Goal: Information Seeking & Learning: Learn about a topic

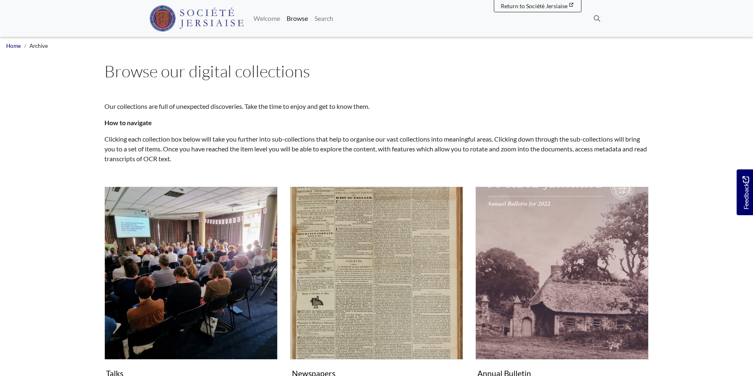
scroll to position [42, 0]
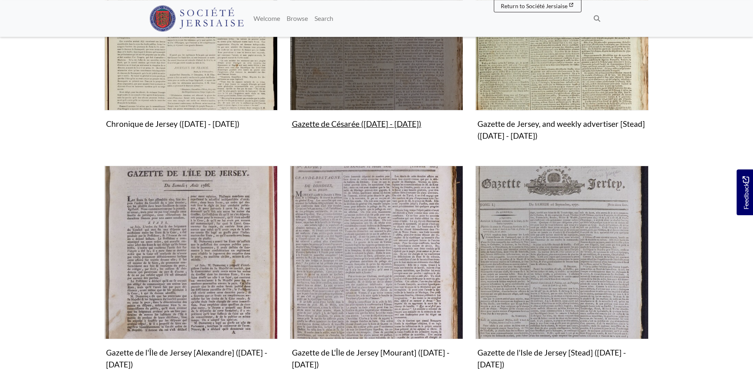
scroll to position [376, 0]
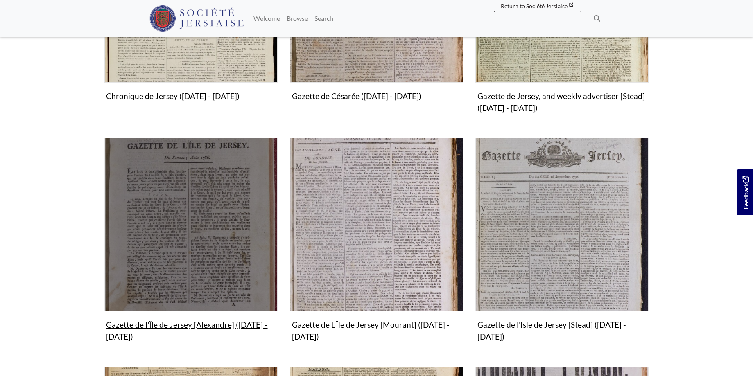
click at [179, 257] on img "Subcollection" at bounding box center [190, 224] width 173 height 173
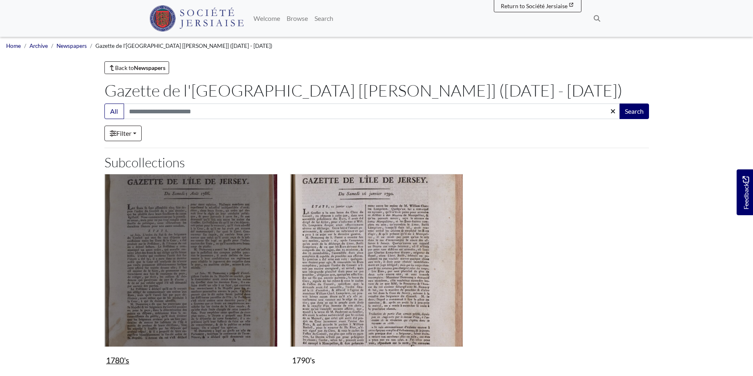
click at [211, 241] on img "Subcollection" at bounding box center [190, 260] width 173 height 173
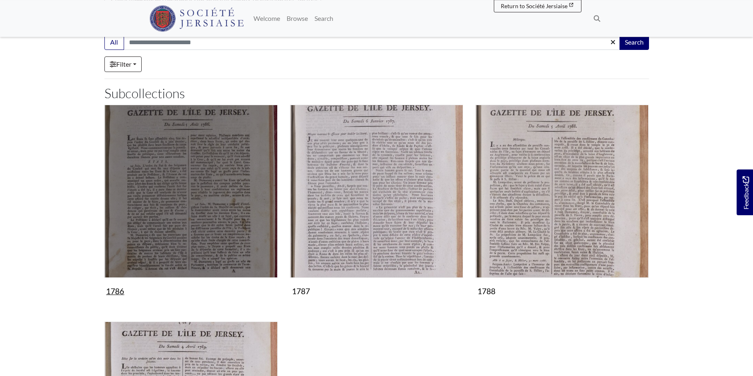
scroll to position [83, 0]
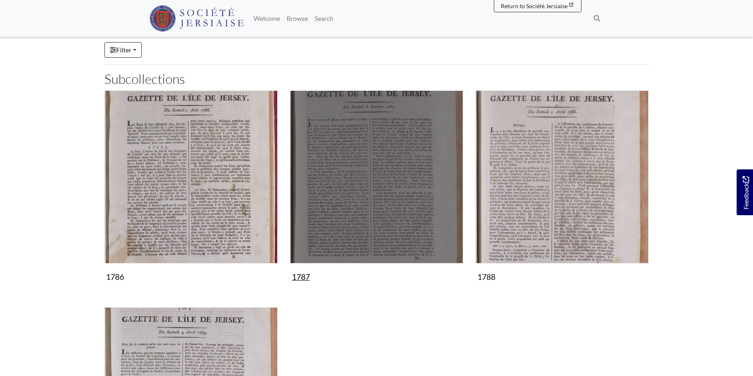
click at [396, 208] on img "Subcollection" at bounding box center [376, 176] width 173 height 173
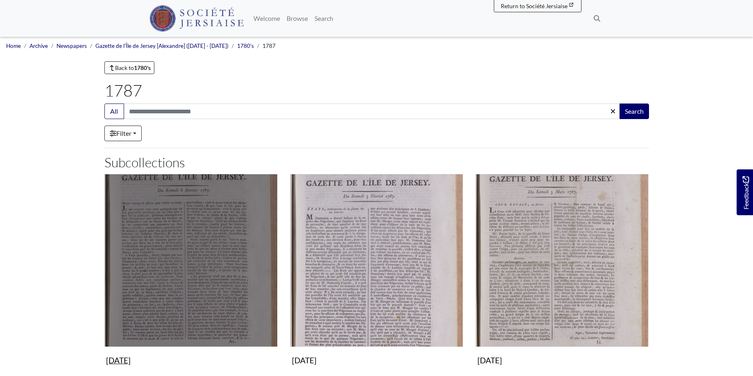
click at [223, 250] on img "Subcollection" at bounding box center [190, 260] width 173 height 173
click at [207, 253] on img "Subcollection" at bounding box center [190, 260] width 173 height 173
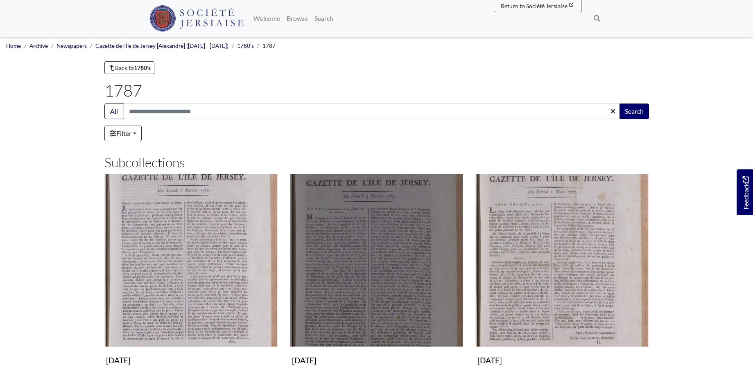
click at [399, 250] on img "Subcollection" at bounding box center [376, 260] width 173 height 173
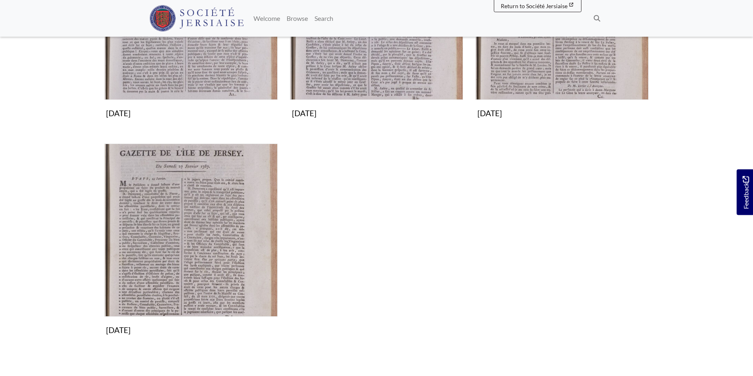
scroll to position [250, 0]
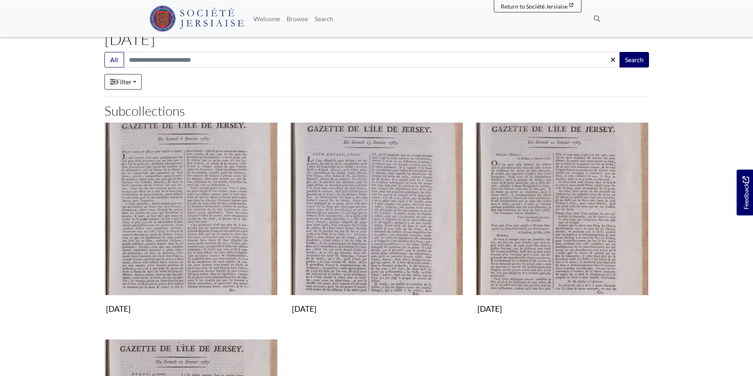
scroll to position [83, 0]
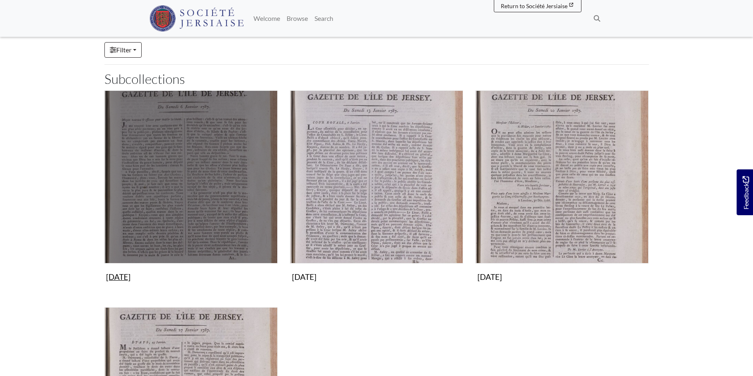
click at [194, 196] on img "Subcollection" at bounding box center [190, 176] width 173 height 173
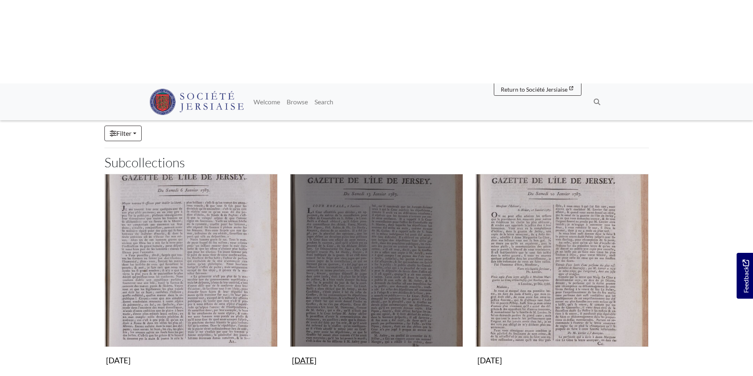
scroll to position [0, 0]
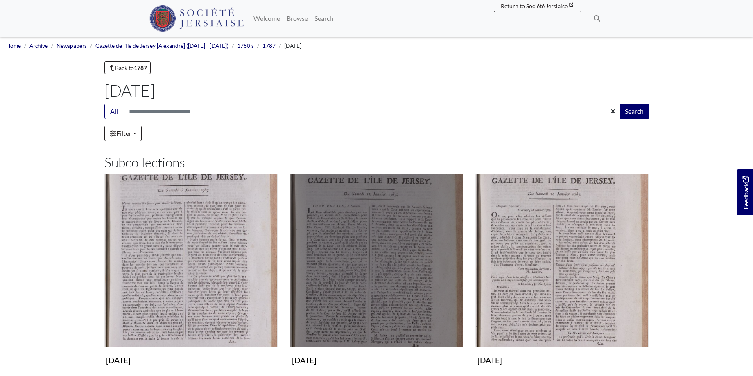
click at [339, 219] on img "Subcollection" at bounding box center [376, 260] width 173 height 173
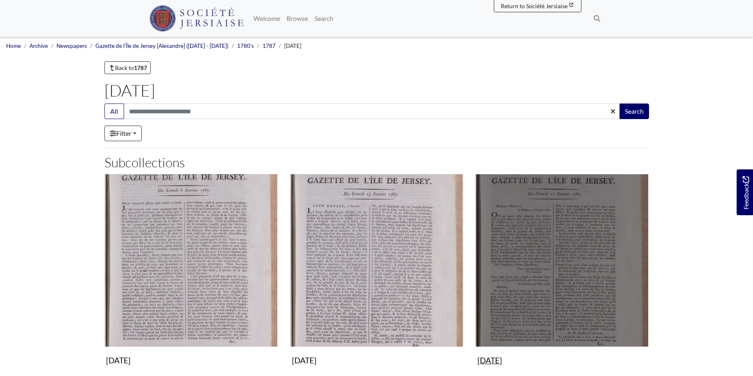
click at [548, 247] on img "Subcollection" at bounding box center [561, 260] width 173 height 173
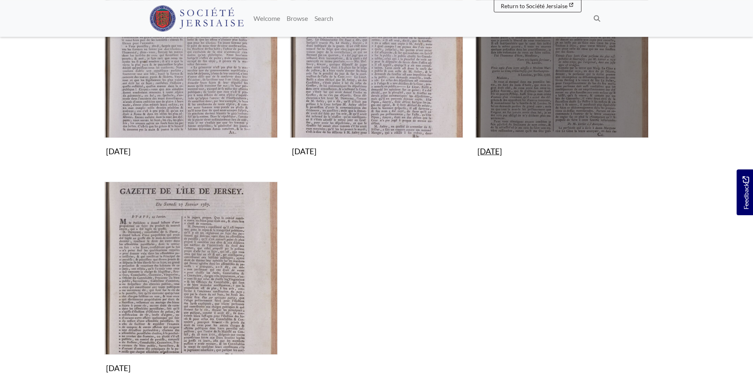
scroll to position [250, 0]
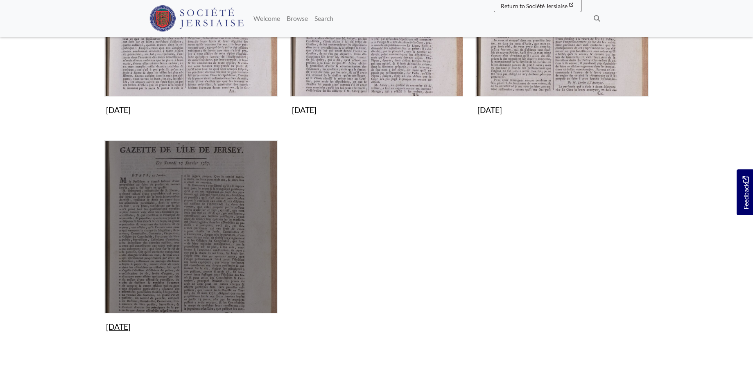
click at [200, 180] on img "Subcollection" at bounding box center [190, 226] width 173 height 173
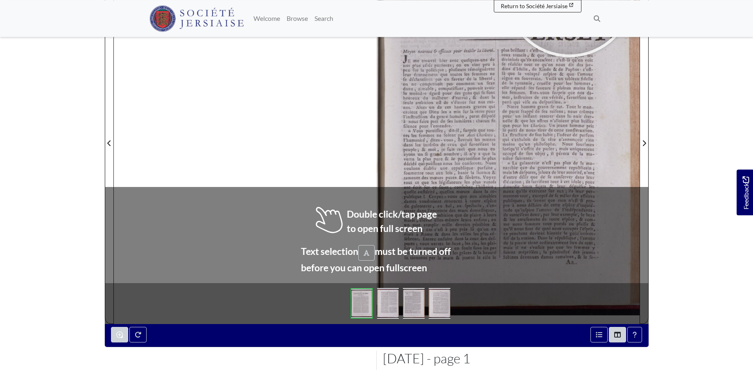
scroll to position [175, 0]
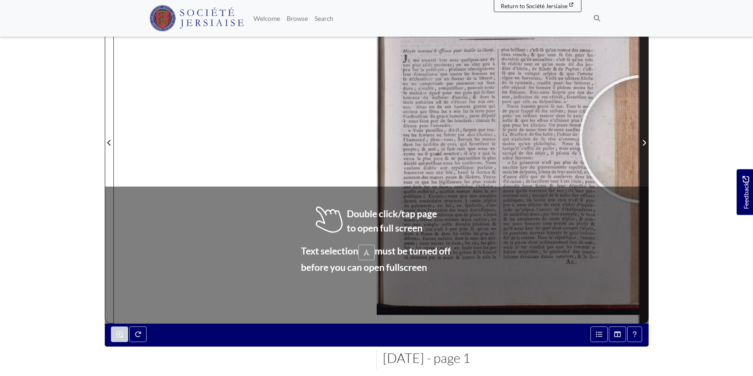
click at [643, 139] on span "Next Page" at bounding box center [644, 143] width 8 height 10
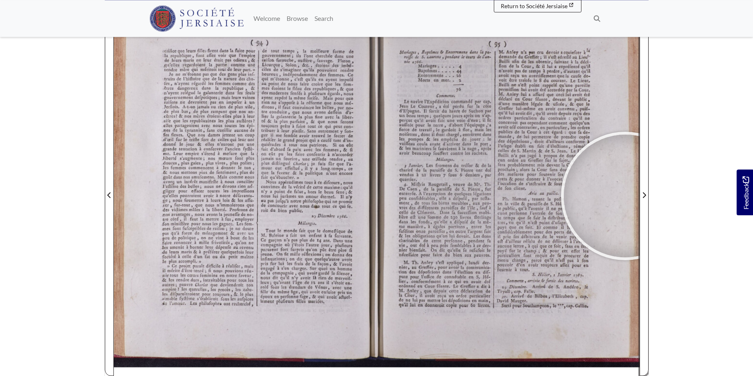
scroll to position [122, 0]
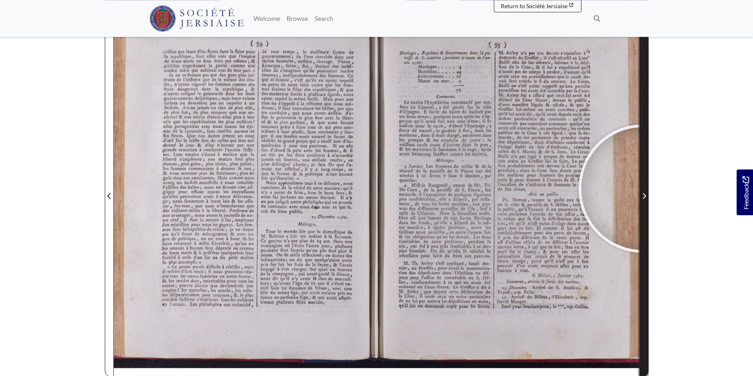
click at [642, 189] on span "Next Page" at bounding box center [644, 191] width 8 height 371
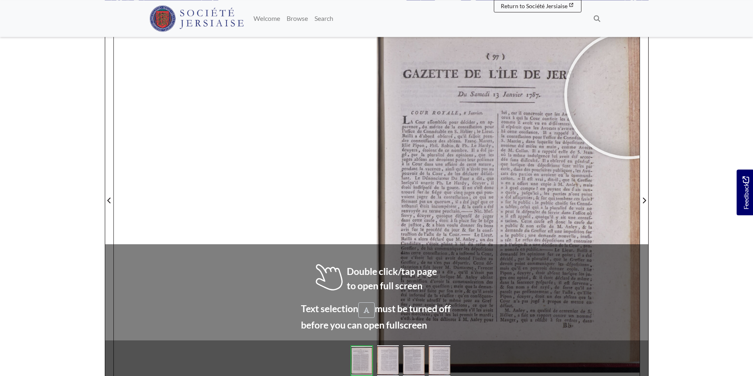
scroll to position [117, 0]
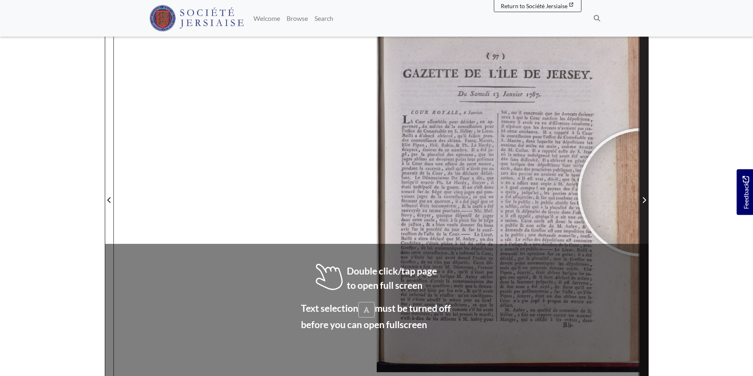
click at [642, 192] on span "Next Page" at bounding box center [644, 195] width 8 height 371
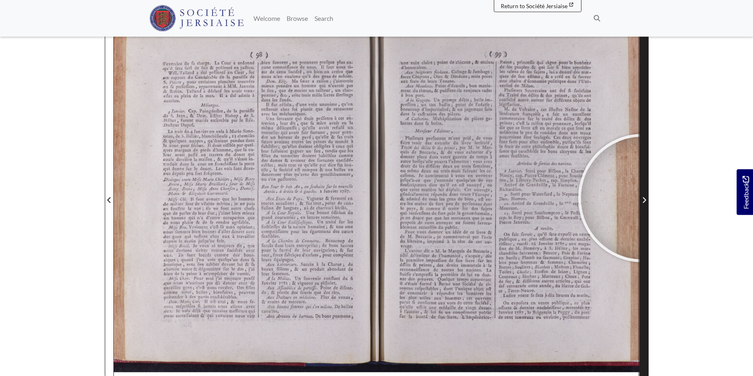
click at [642, 198] on icon "Next Page" at bounding box center [644, 200] width 4 height 7
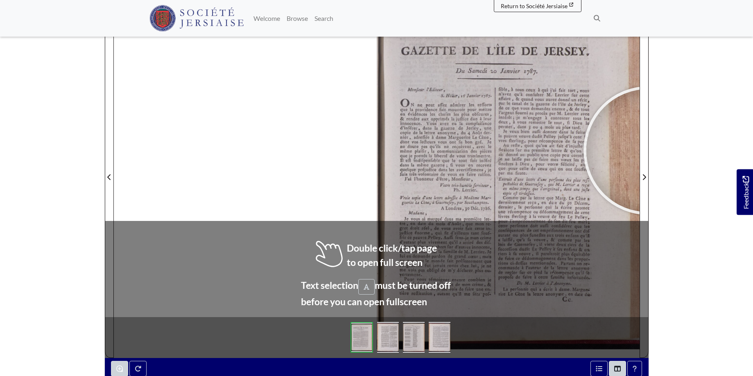
scroll to position [119, 0]
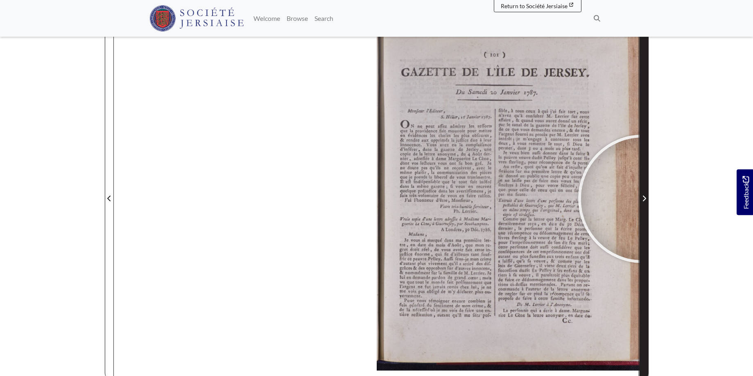
click at [642, 199] on icon "Next Page" at bounding box center [644, 198] width 4 height 7
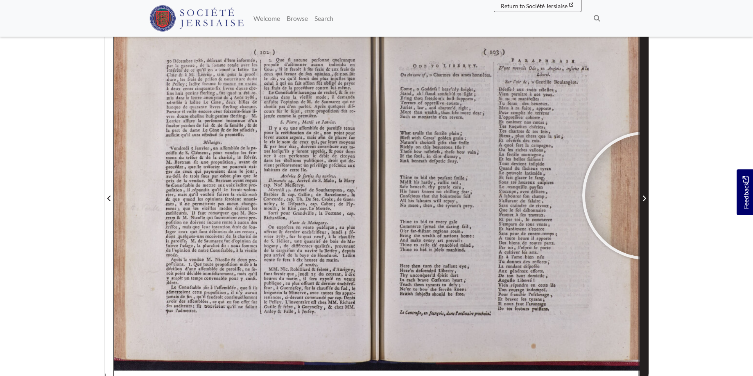
click at [647, 196] on span "Next Page" at bounding box center [644, 199] width 8 height 10
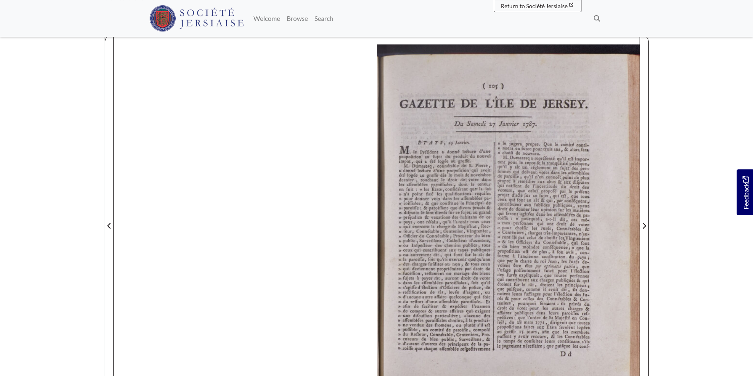
scroll to position [99, 0]
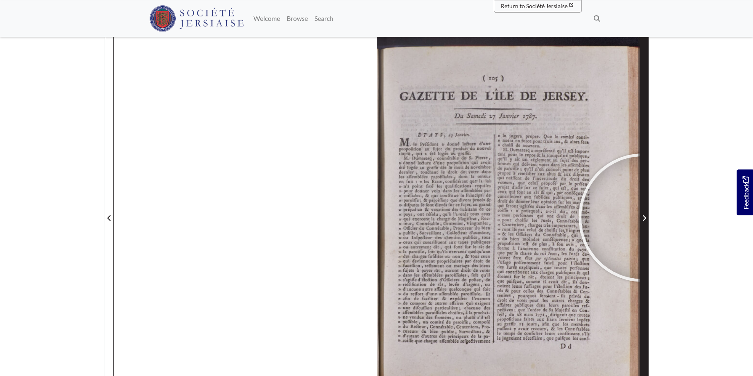
click at [642, 218] on icon "Next Page" at bounding box center [644, 218] width 4 height 7
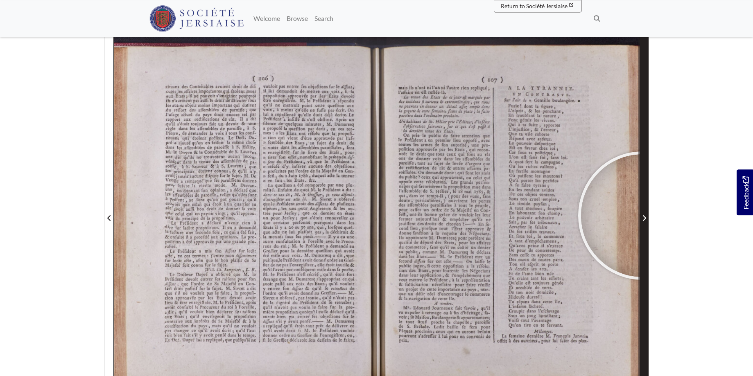
click at [642, 216] on icon "Next Page" at bounding box center [644, 218] width 4 height 7
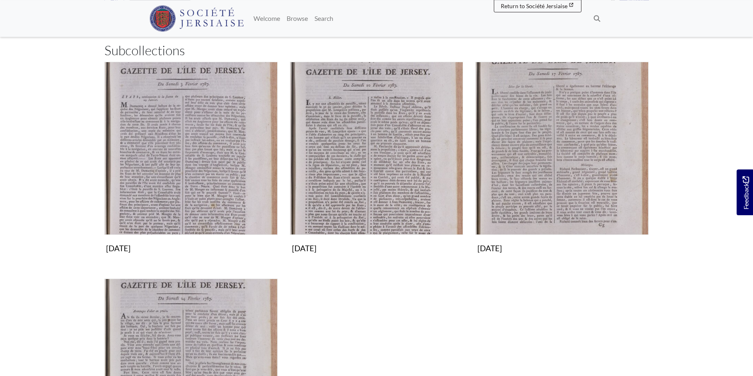
scroll to position [83, 0]
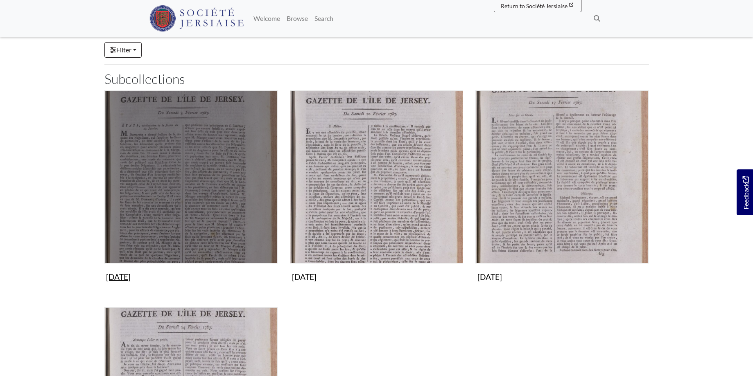
click at [220, 173] on img "Subcollection" at bounding box center [190, 176] width 173 height 173
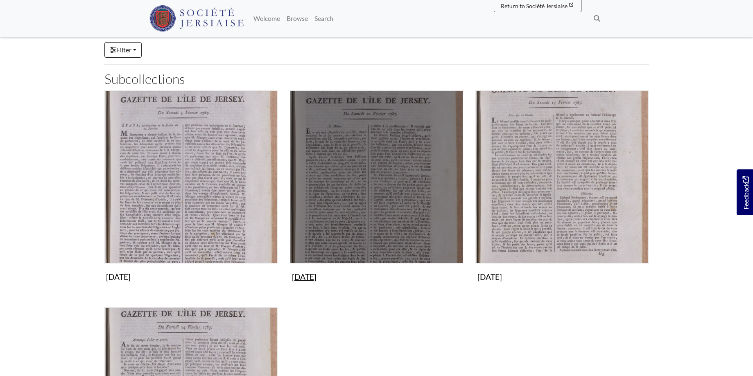
click at [374, 200] on img "Subcollection" at bounding box center [376, 176] width 173 height 173
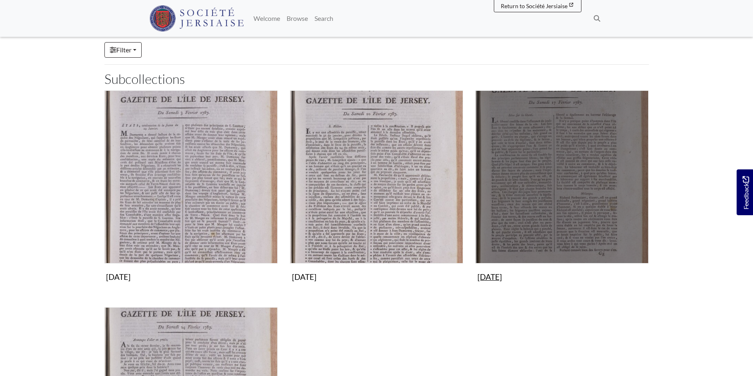
click at [606, 168] on img "Subcollection" at bounding box center [561, 176] width 173 height 173
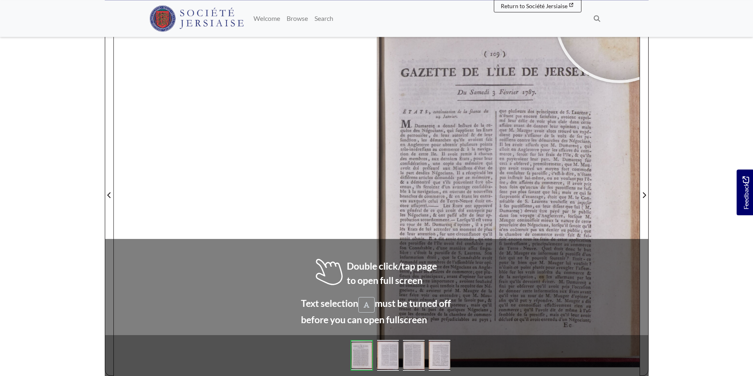
scroll to position [124, 0]
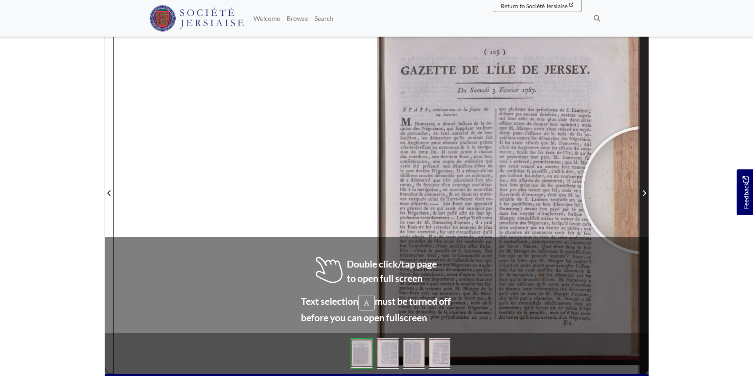
click at [645, 190] on icon "Next Page" at bounding box center [644, 193] width 4 height 7
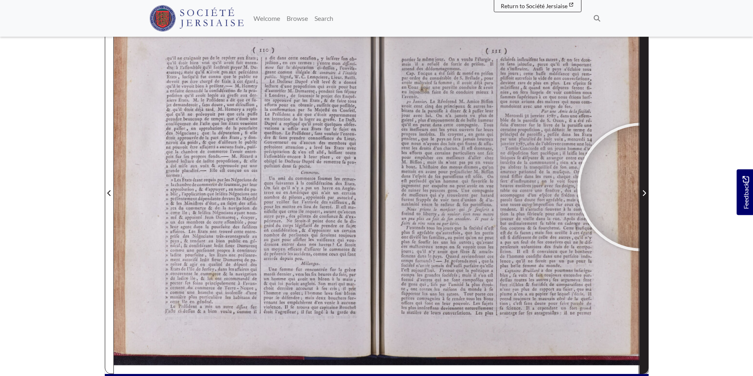
click at [641, 187] on span "Next Page" at bounding box center [644, 188] width 8 height 371
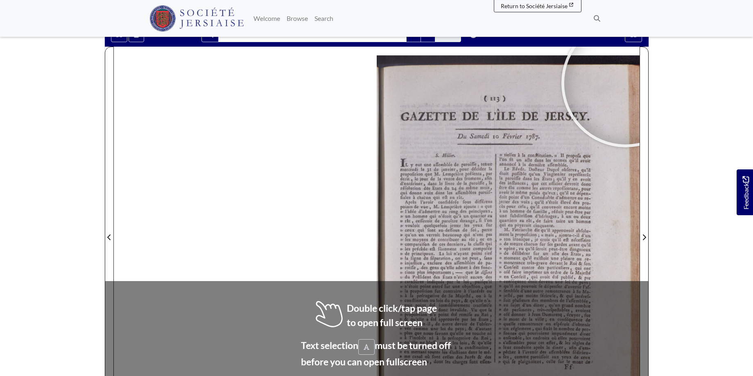
scroll to position [98, 0]
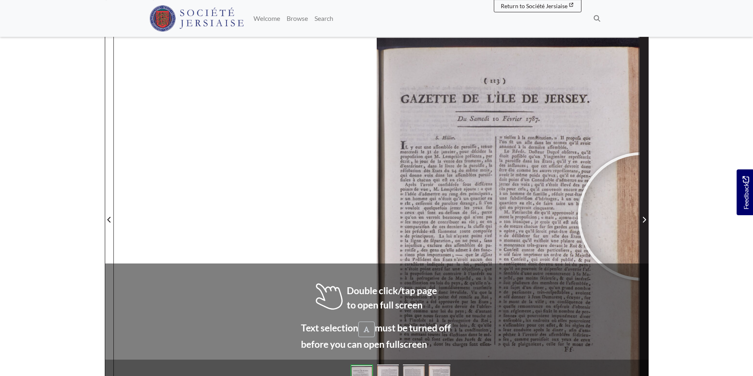
click at [642, 216] on span "Next Page" at bounding box center [644, 220] width 8 height 10
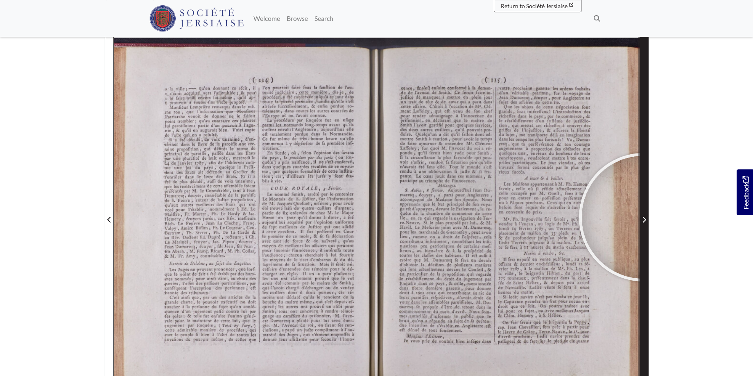
click at [643, 217] on icon "Next Page" at bounding box center [644, 219] width 4 height 7
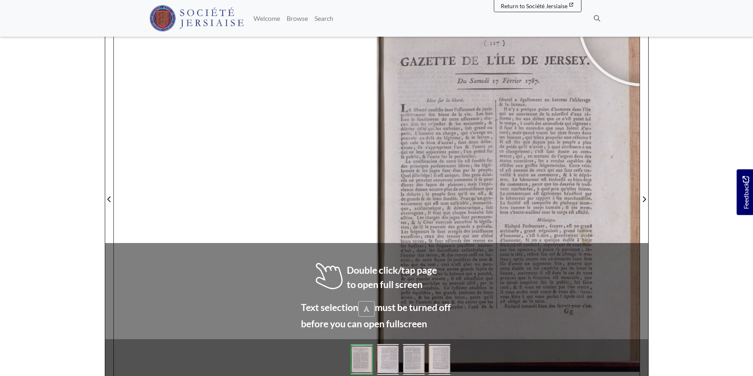
scroll to position [119, 0]
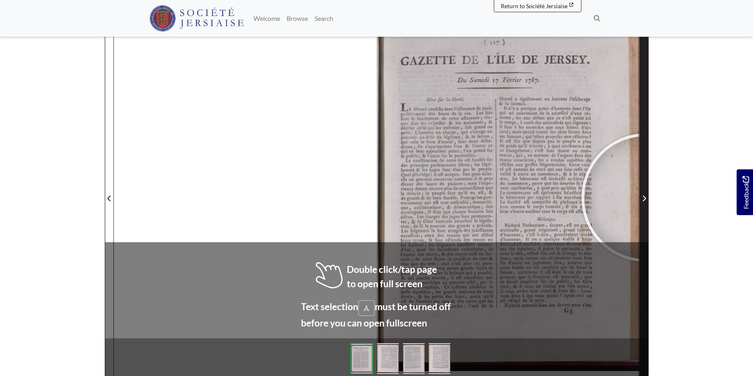
click at [645, 198] on icon "Next Page" at bounding box center [644, 198] width 4 height 7
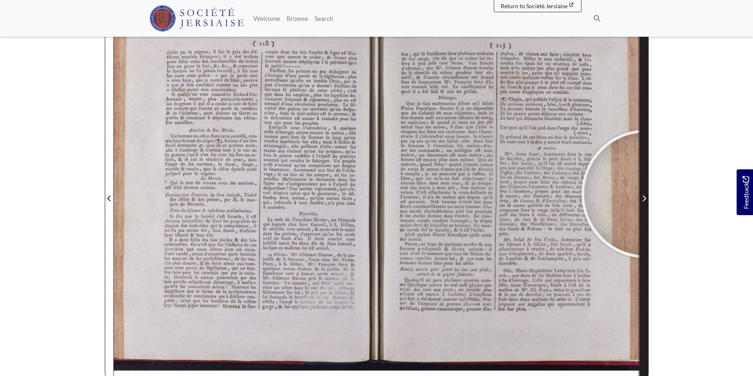
click at [645, 194] on span "Next Page" at bounding box center [644, 199] width 8 height 10
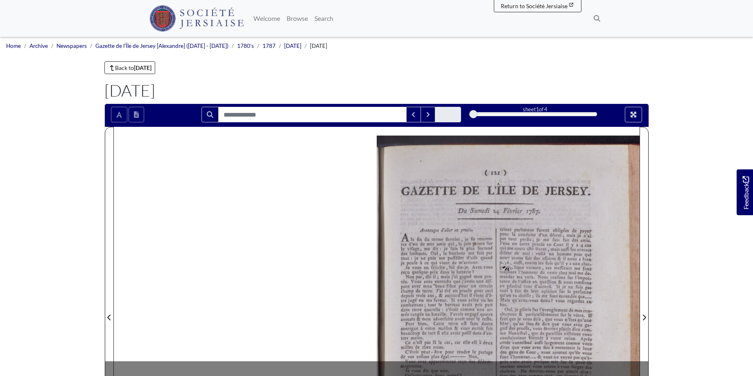
scroll to position [159, 0]
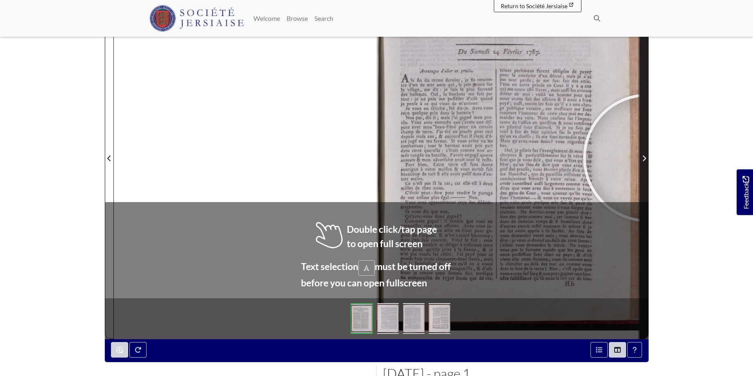
click at [647, 158] on span "Next Page" at bounding box center [644, 158] width 8 height 10
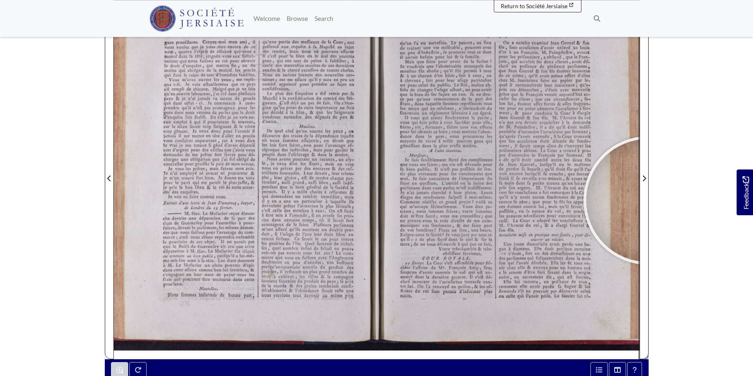
scroll to position [138, 0]
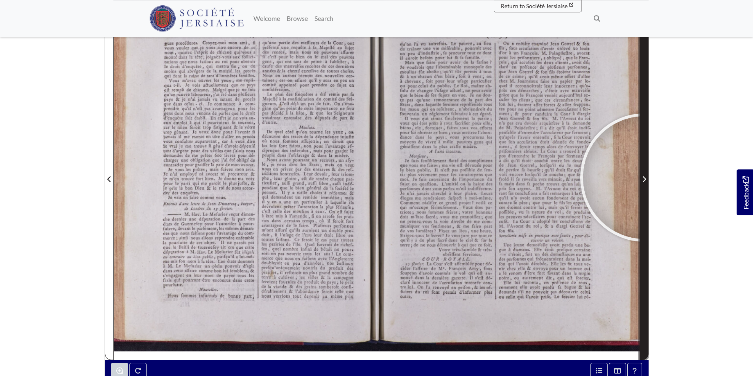
click at [644, 178] on icon "Next Page" at bounding box center [644, 179] width 4 height 7
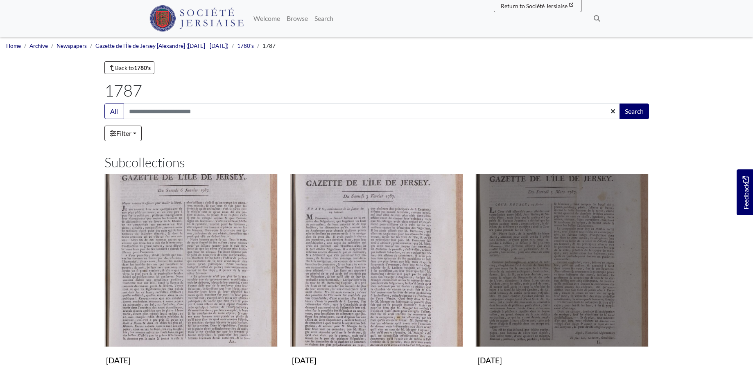
click at [595, 250] on img "Subcollection" at bounding box center [561, 260] width 173 height 173
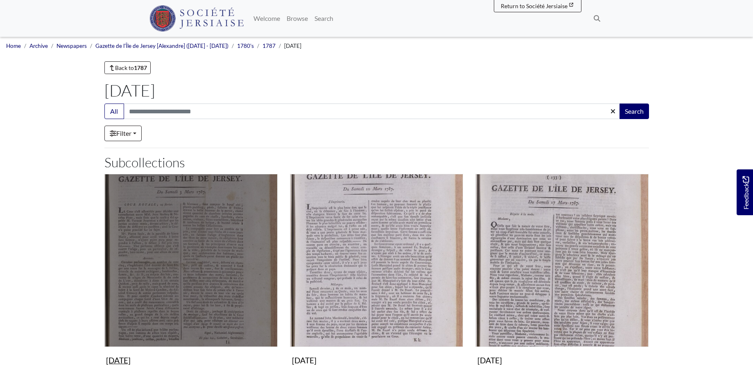
click at [170, 259] on img "Subcollection" at bounding box center [190, 260] width 173 height 173
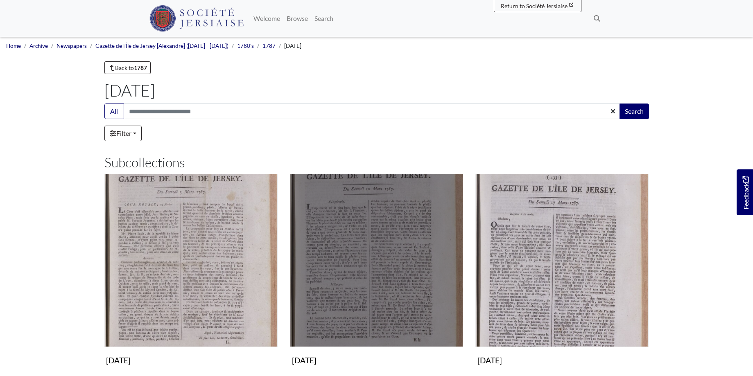
click at [352, 214] on img "Subcollection" at bounding box center [376, 260] width 173 height 173
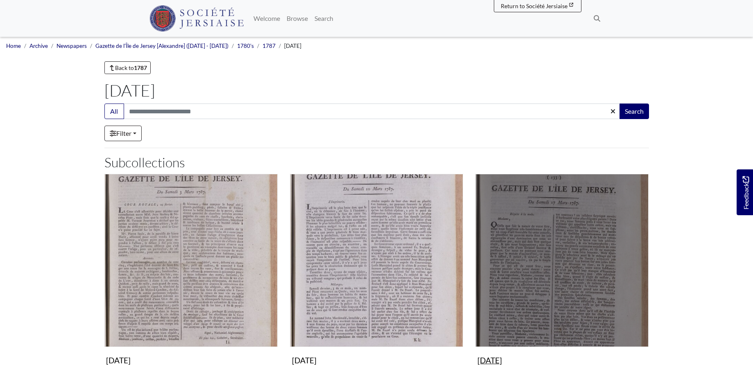
click at [602, 268] on img "Subcollection" at bounding box center [561, 260] width 173 height 173
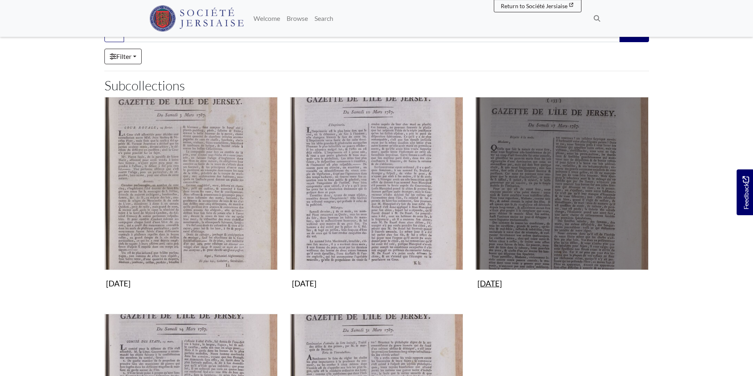
scroll to position [167, 0]
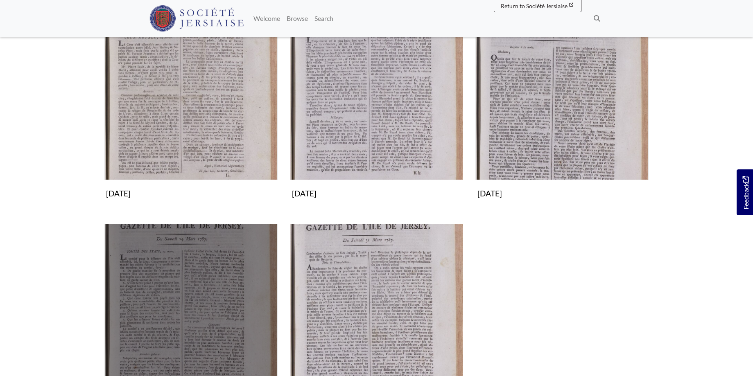
drag, startPoint x: 170, startPoint y: 302, endPoint x: 173, endPoint y: 285, distance: 17.4
click at [171, 302] on img "Subcollection" at bounding box center [190, 310] width 173 height 173
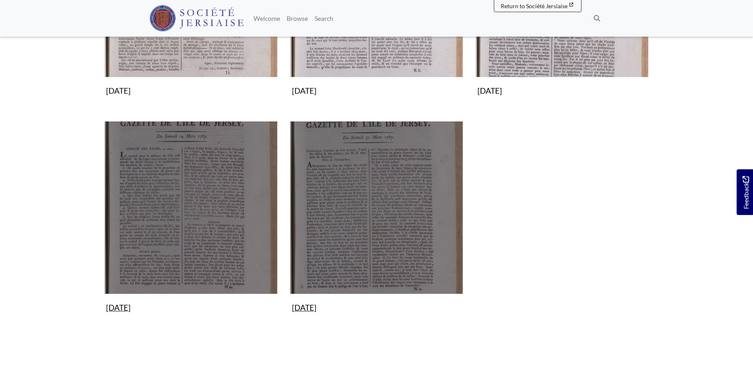
scroll to position [292, 0]
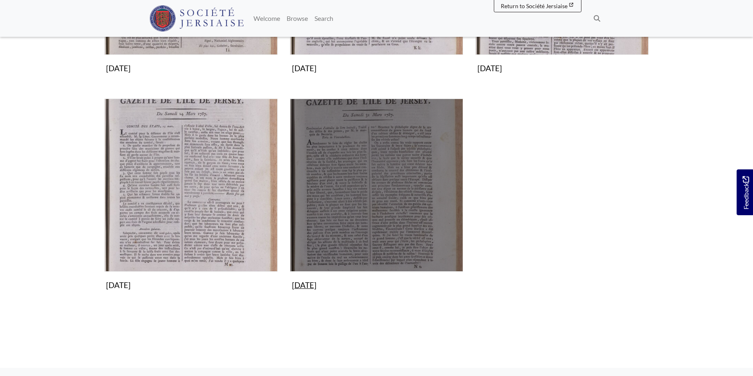
click at [403, 167] on img "Subcollection" at bounding box center [376, 185] width 173 height 173
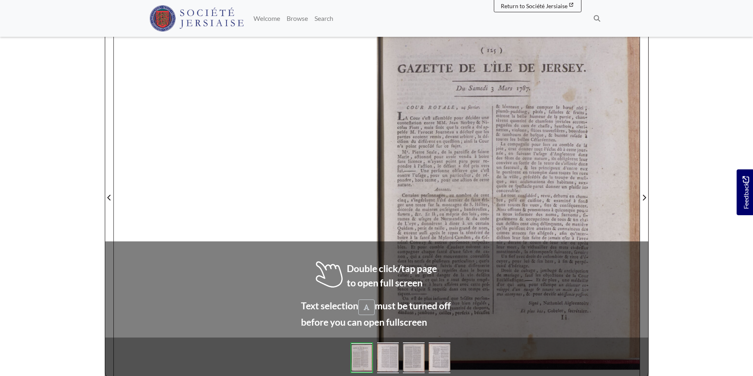
scroll to position [128, 0]
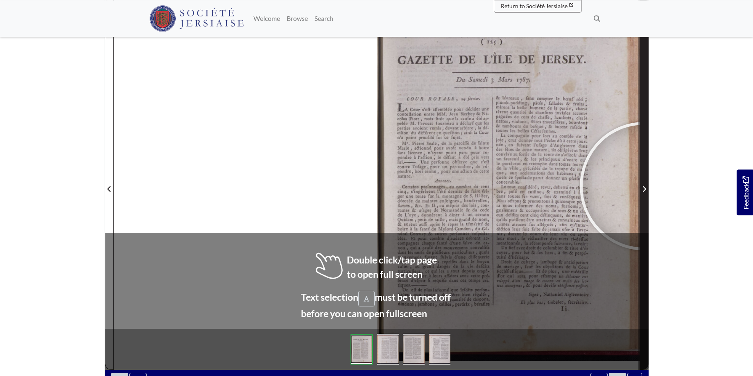
click at [644, 186] on span "Next Page" at bounding box center [644, 189] width 8 height 10
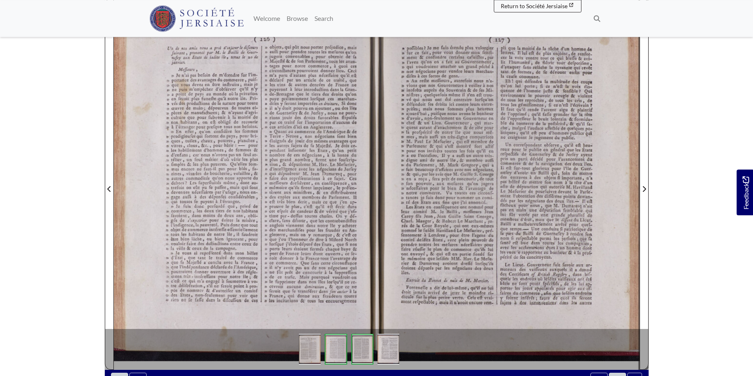
scroll to position [117, 0]
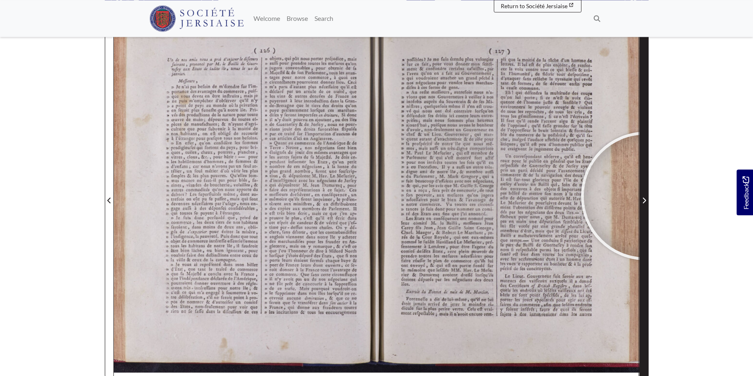
click at [645, 196] on span "Next Page" at bounding box center [644, 201] width 8 height 10
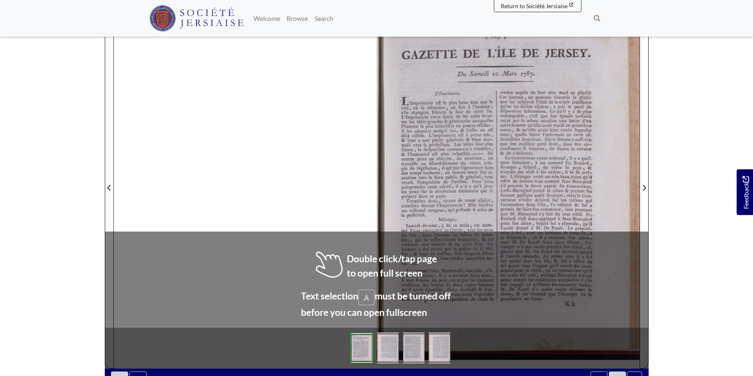
scroll to position [131, 0]
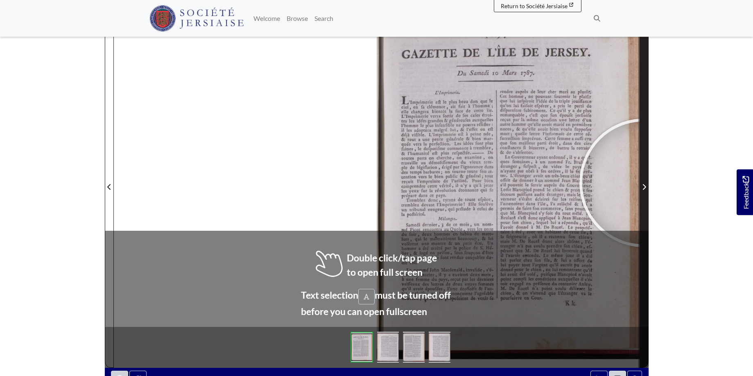
click at [643, 183] on span "Next Page" at bounding box center [644, 187] width 8 height 10
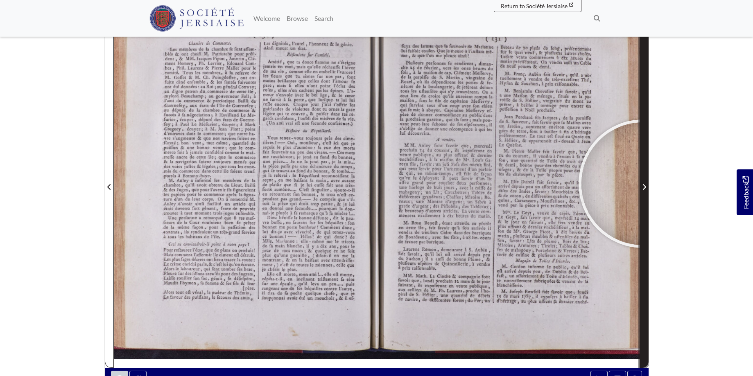
click at [642, 184] on span "Next Page" at bounding box center [644, 187] width 8 height 10
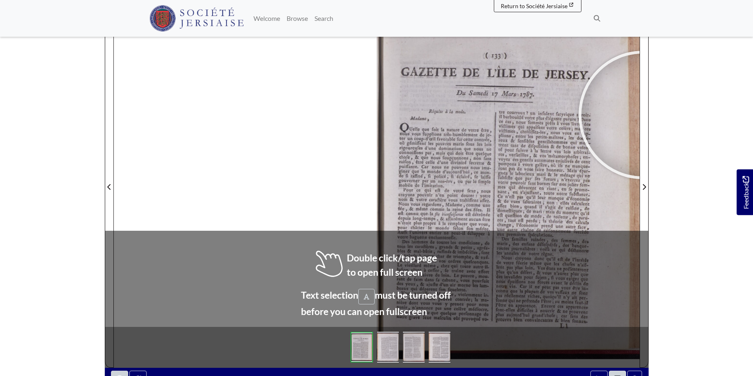
scroll to position [135, 0]
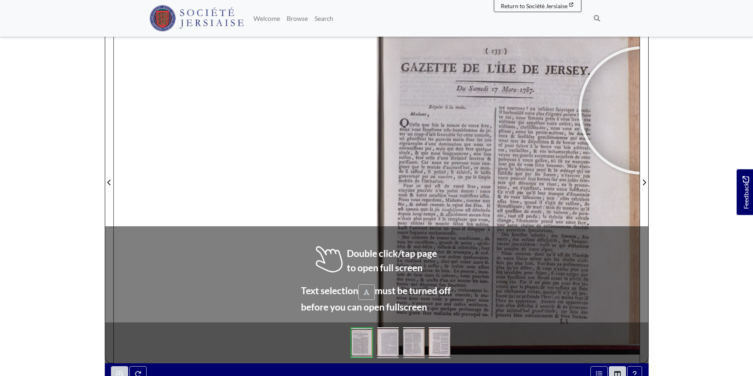
click at [749, 136] on body "Menu" at bounding box center [376, 213] width 753 height 696
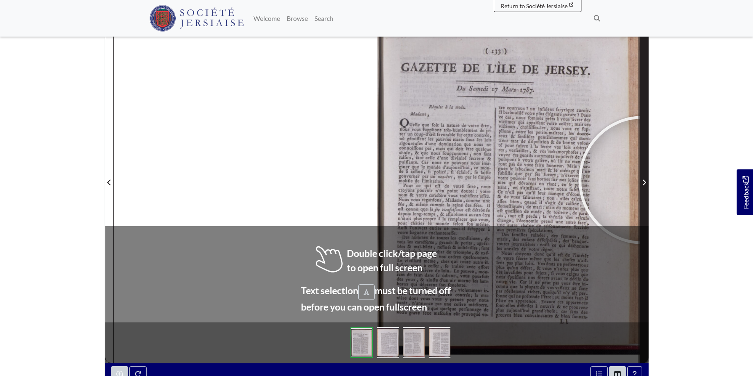
click at [642, 180] on icon "Next Page" at bounding box center [644, 182] width 4 height 7
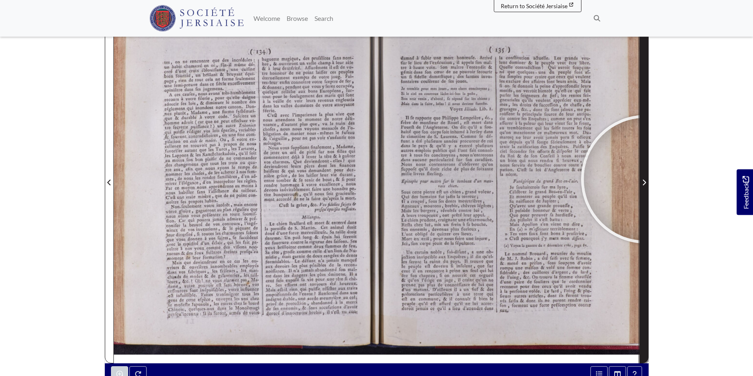
click at [645, 179] on span "Next Page" at bounding box center [644, 183] width 8 height 10
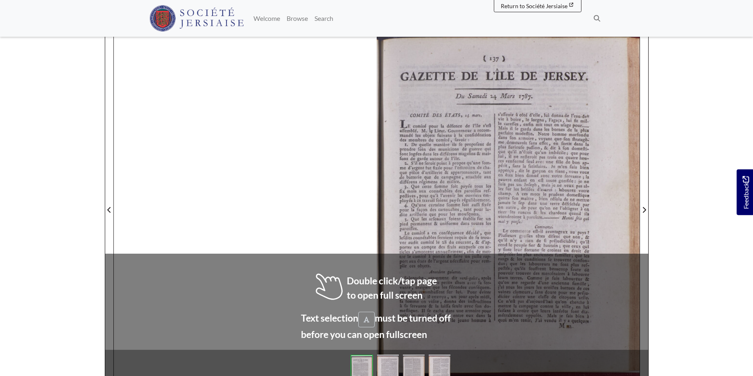
scroll to position [125, 0]
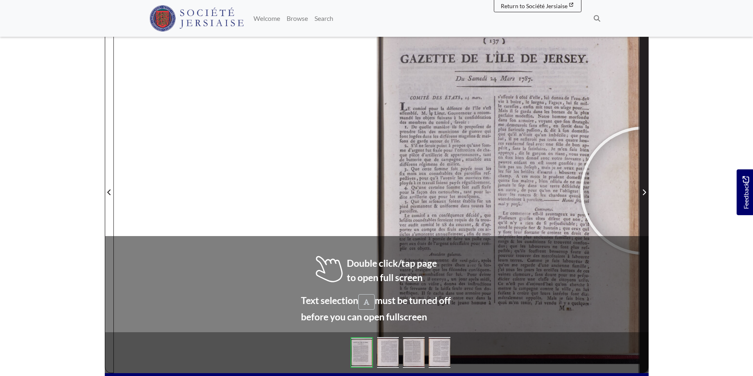
click at [644, 191] on icon "Next Page" at bounding box center [644, 192] width 4 height 7
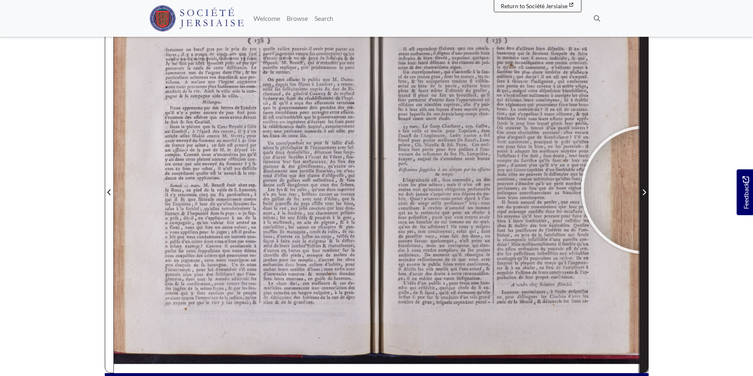
click at [645, 190] on icon "Next Page" at bounding box center [644, 192] width 4 height 7
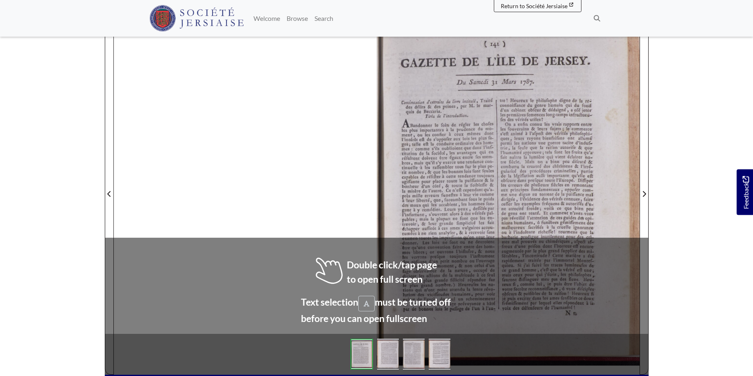
scroll to position [128, 0]
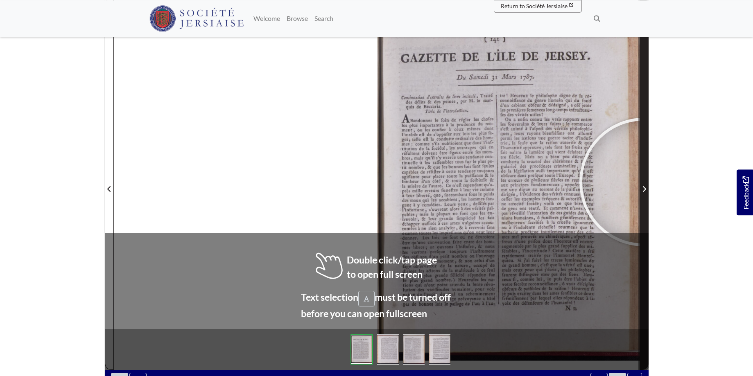
click at [643, 182] on span "Next Page" at bounding box center [644, 184] width 8 height 371
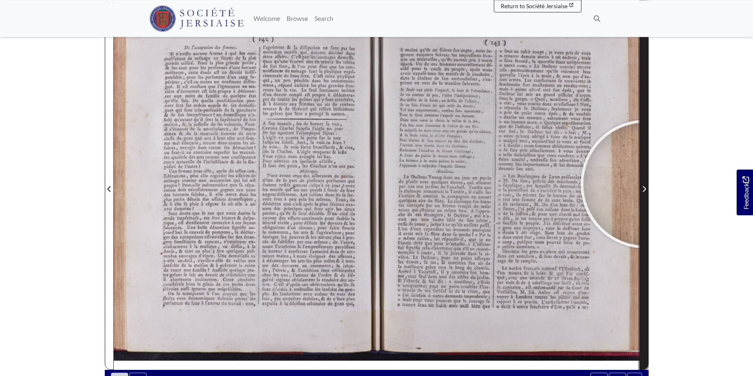
click at [644, 184] on span "Next Page" at bounding box center [644, 184] width 8 height 371
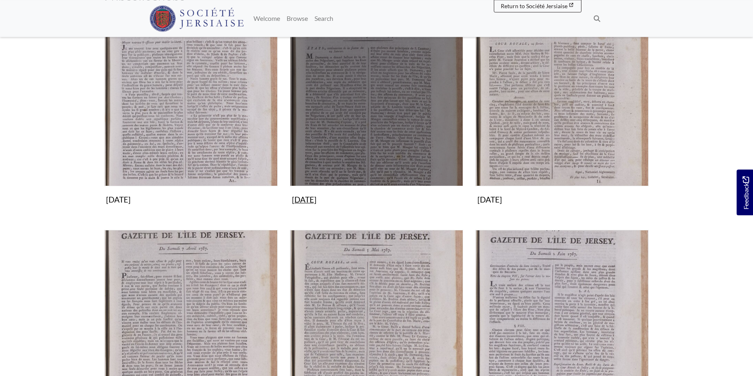
scroll to position [250, 0]
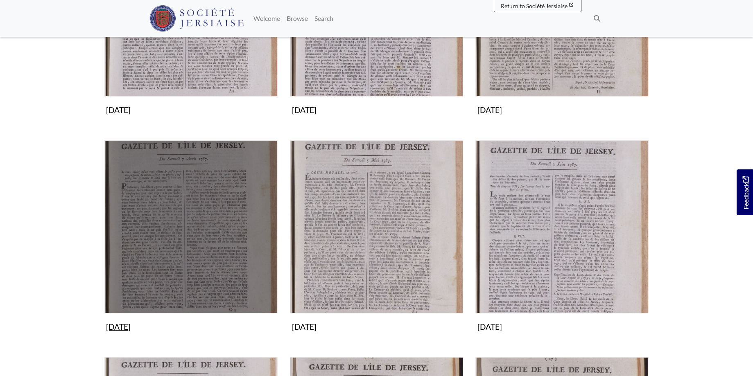
click at [174, 211] on img "Subcollection" at bounding box center [190, 226] width 173 height 173
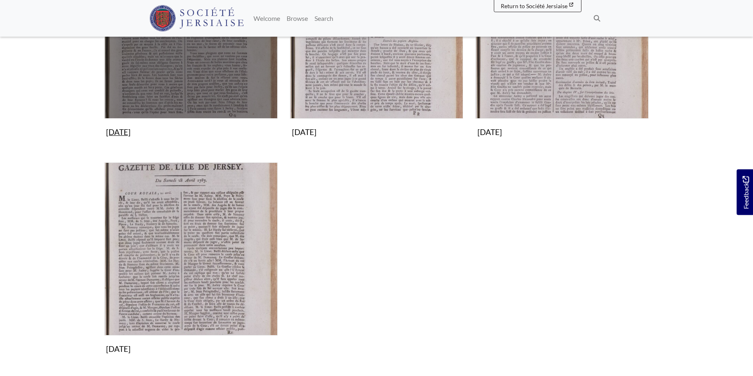
scroll to position [250, 0]
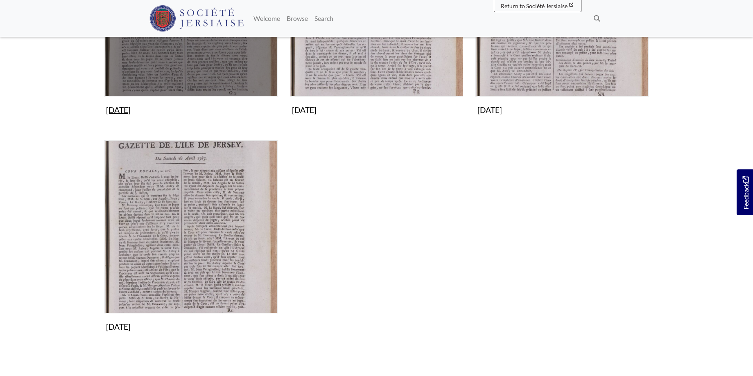
click at [244, 68] on img "Subcollection" at bounding box center [190, 9] width 173 height 173
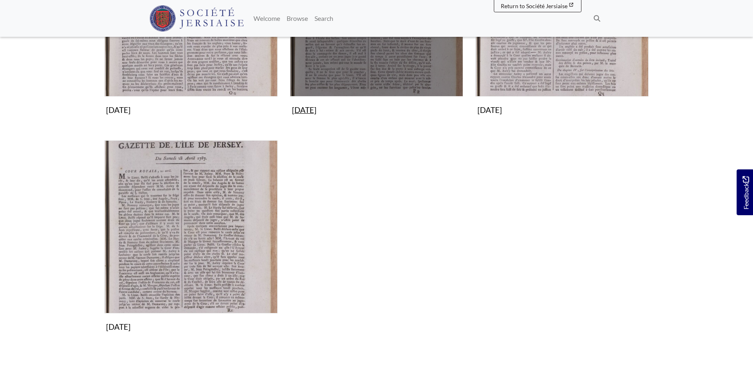
click at [392, 53] on img "Subcollection" at bounding box center [376, 9] width 173 height 173
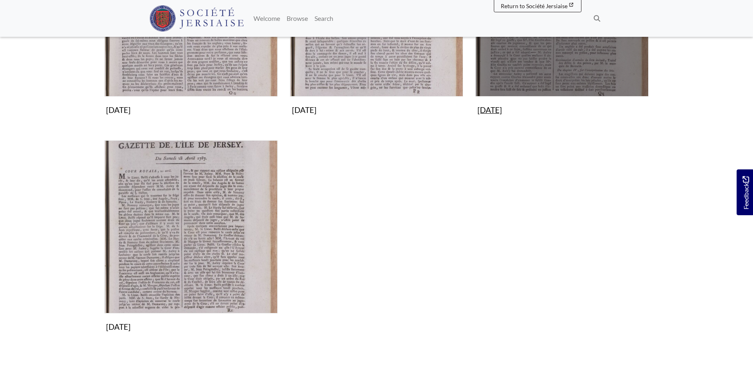
click at [562, 54] on img "Subcollection" at bounding box center [561, 9] width 173 height 173
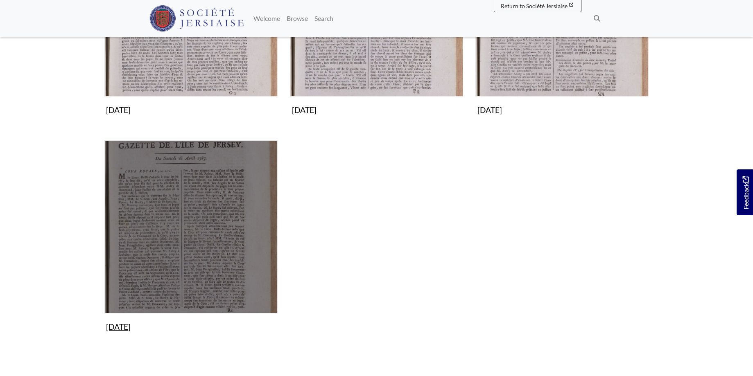
click at [230, 221] on img "Subcollection" at bounding box center [190, 226] width 173 height 173
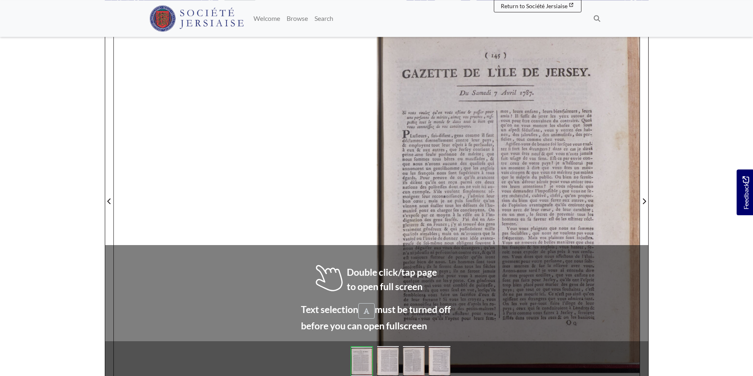
scroll to position [124, 0]
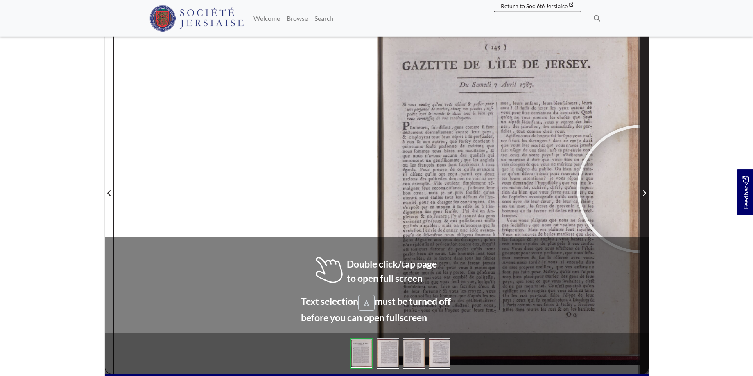
click at [641, 189] on span "Next Page" at bounding box center [644, 193] width 8 height 10
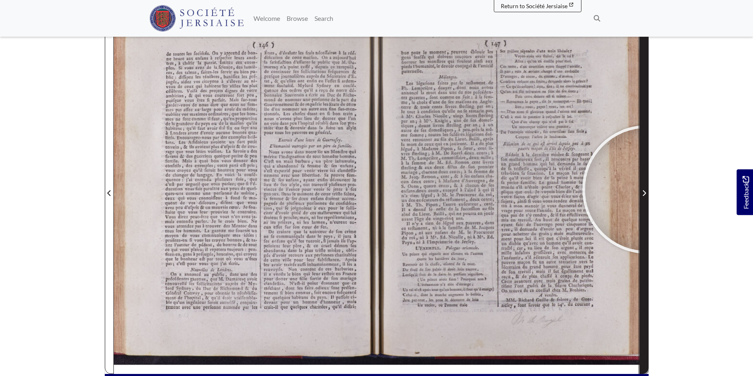
click at [646, 189] on span "Next Page" at bounding box center [644, 193] width 8 height 10
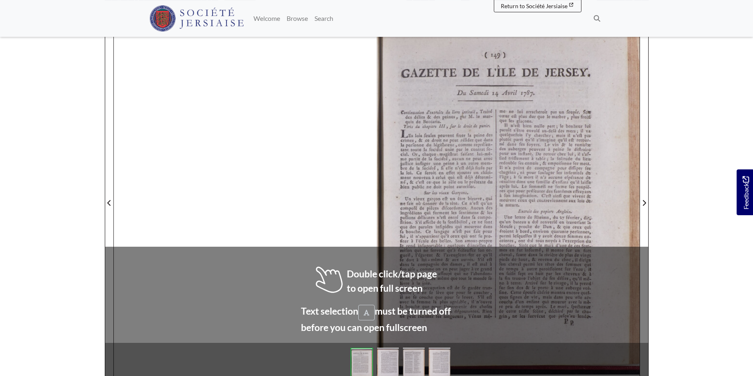
scroll to position [117, 0]
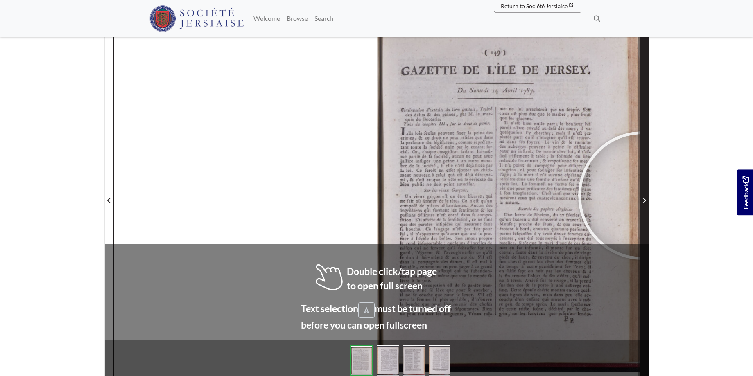
click at [642, 196] on span "Next Page" at bounding box center [644, 195] width 8 height 371
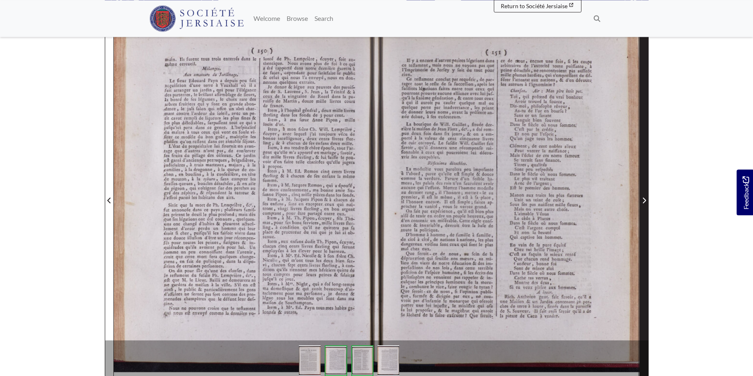
click at [644, 197] on span "Next Page" at bounding box center [644, 201] width 8 height 10
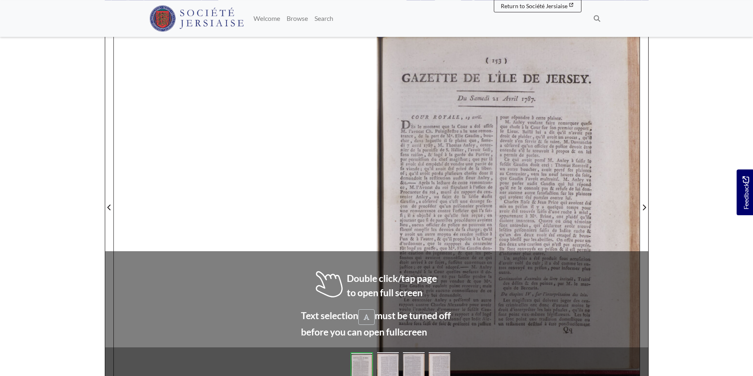
scroll to position [122, 0]
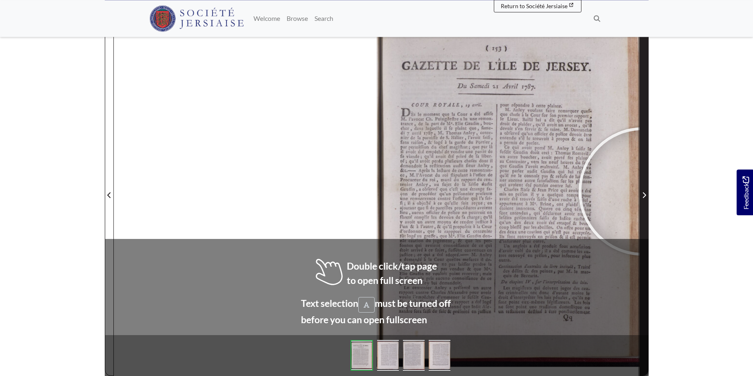
click at [642, 192] on span "Next Page" at bounding box center [644, 195] width 8 height 10
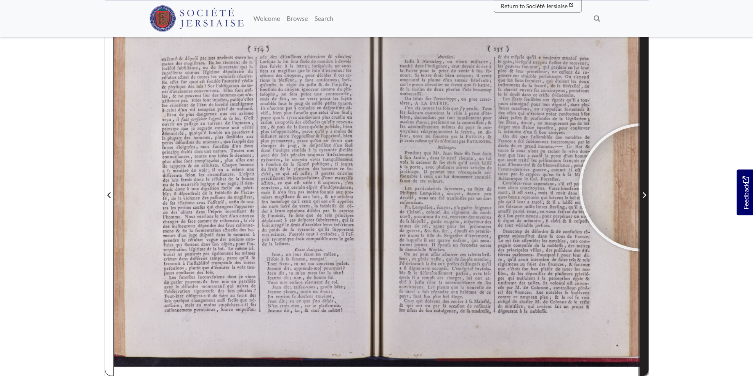
click at [643, 187] on span "Next Page" at bounding box center [644, 190] width 8 height 371
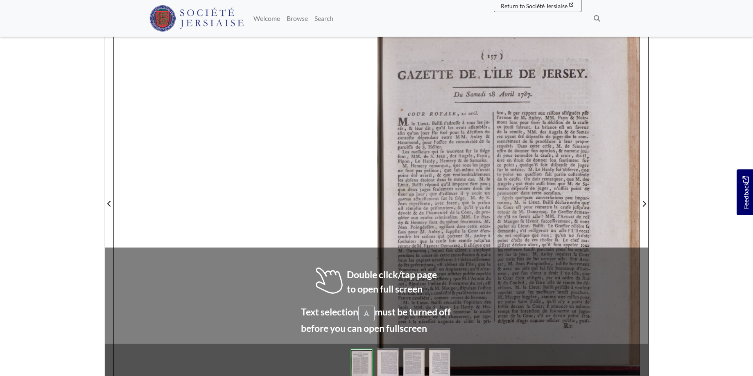
scroll to position [115, 0]
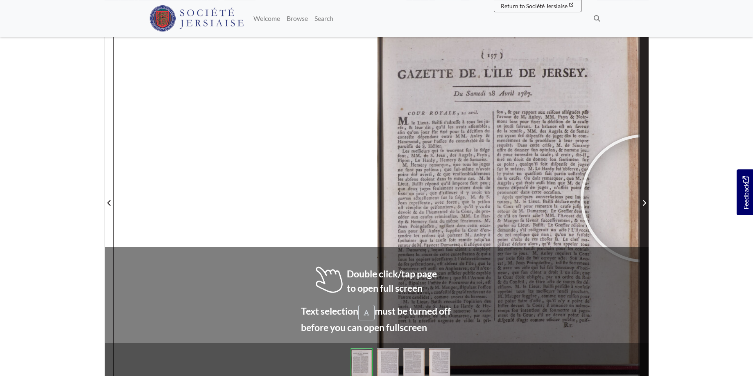
click at [644, 198] on span "Next Page" at bounding box center [644, 203] width 8 height 10
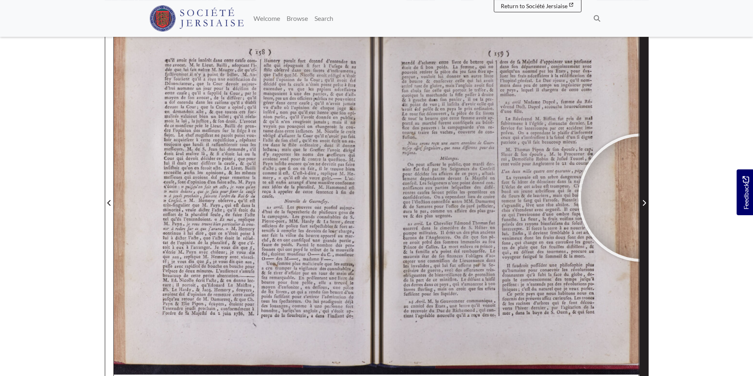
click at [642, 198] on span "Next Page" at bounding box center [644, 198] width 8 height 371
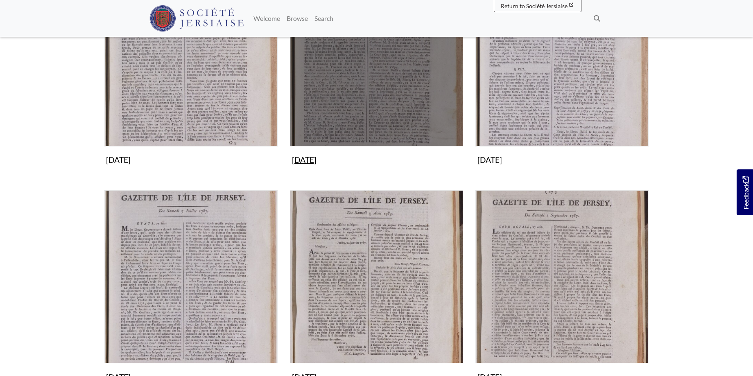
scroll to position [417, 0]
click at [374, 78] on img "Subcollection" at bounding box center [376, 59] width 173 height 173
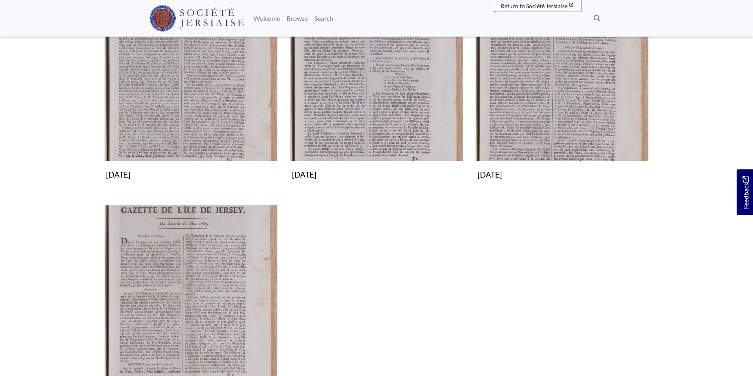
scroll to position [250, 0]
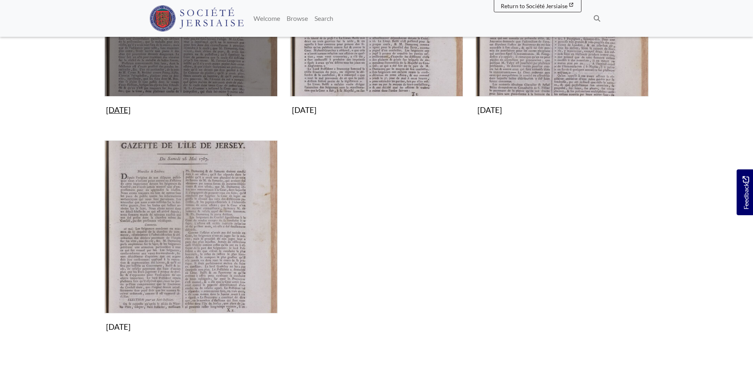
click at [210, 52] on img "Subcollection" at bounding box center [190, 9] width 173 height 173
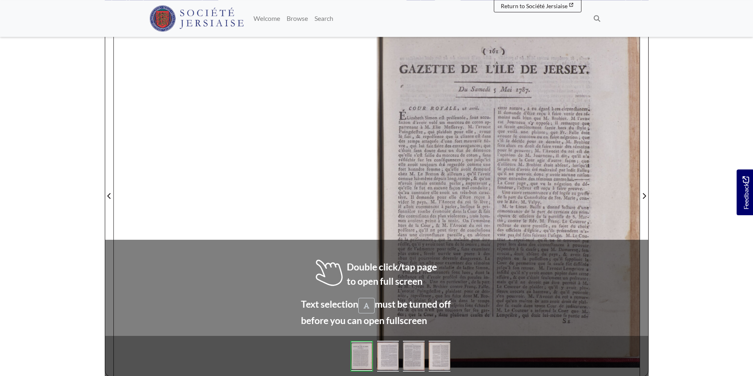
scroll to position [124, 0]
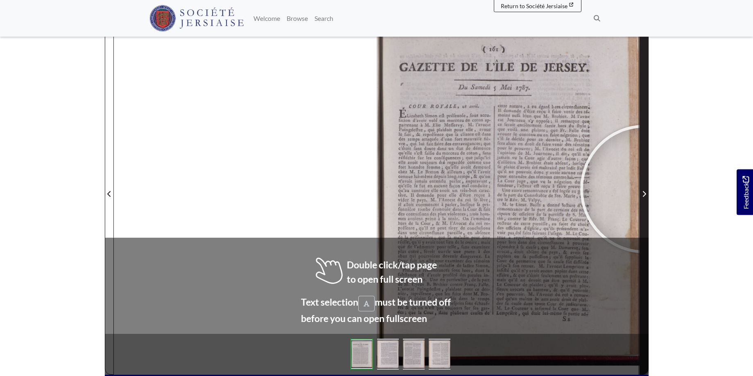
click at [644, 189] on span "Next Page" at bounding box center [644, 189] width 8 height 371
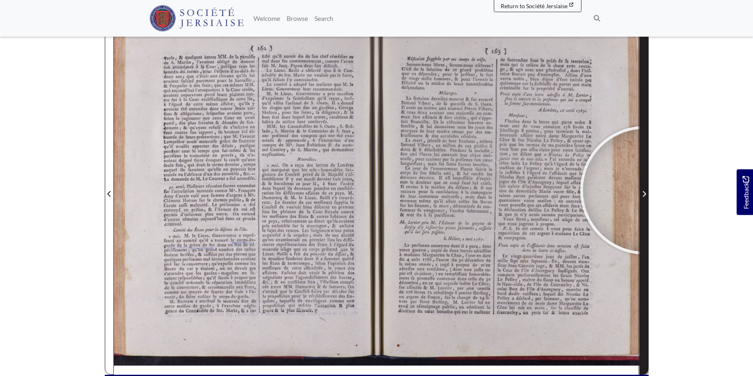
click at [644, 190] on span "Next Page" at bounding box center [644, 194] width 8 height 10
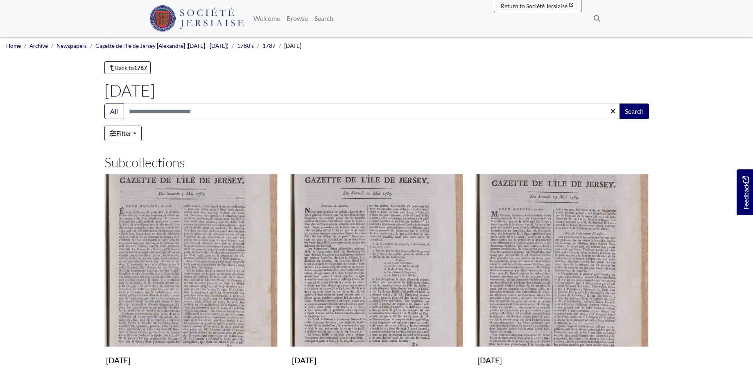
scroll to position [250, 0]
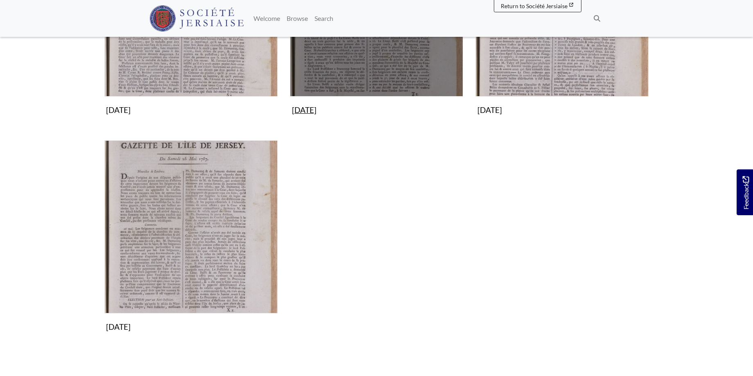
click at [398, 69] on img "Subcollection" at bounding box center [376, 9] width 173 height 173
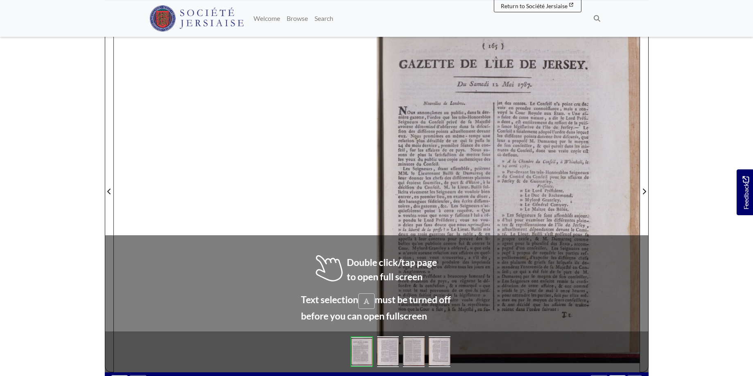
scroll to position [136, 0]
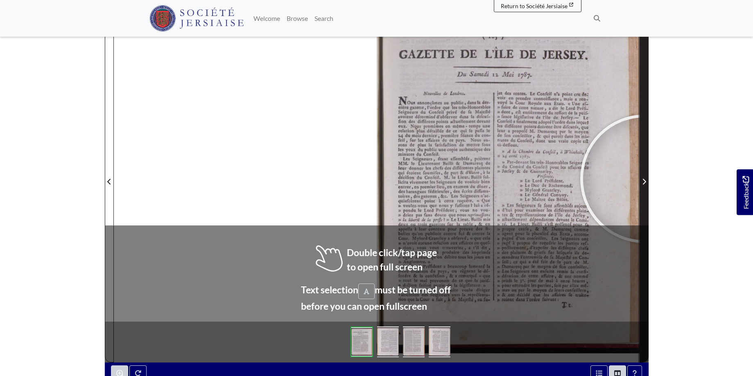
click at [644, 179] on icon "Next Page" at bounding box center [644, 181] width 4 height 7
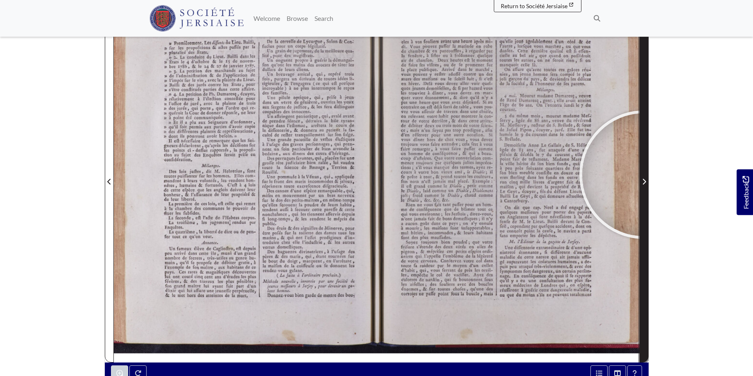
click at [643, 175] on span "Next Page" at bounding box center [644, 176] width 8 height 371
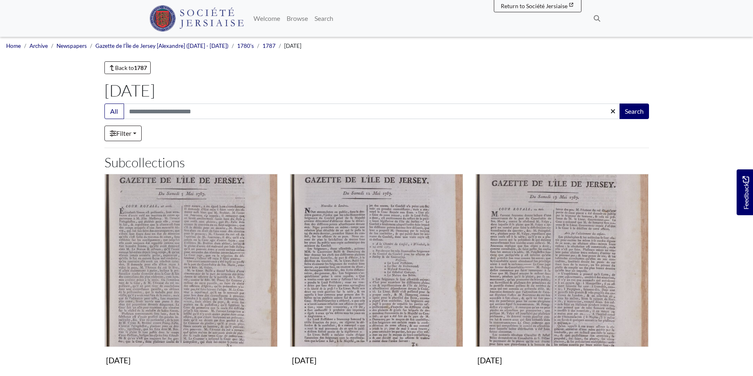
scroll to position [250, 0]
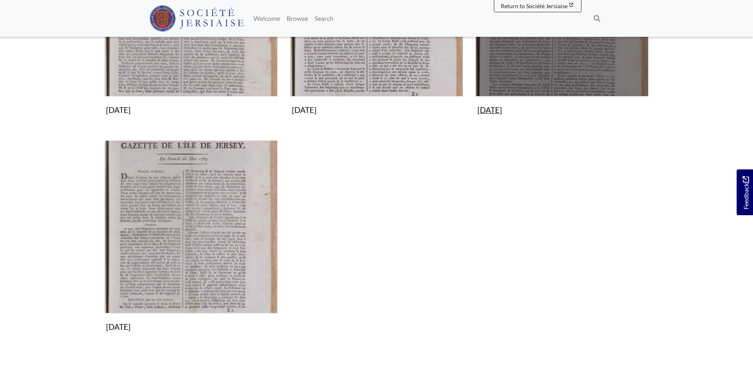
click at [574, 74] on img "Subcollection" at bounding box center [561, 9] width 173 height 173
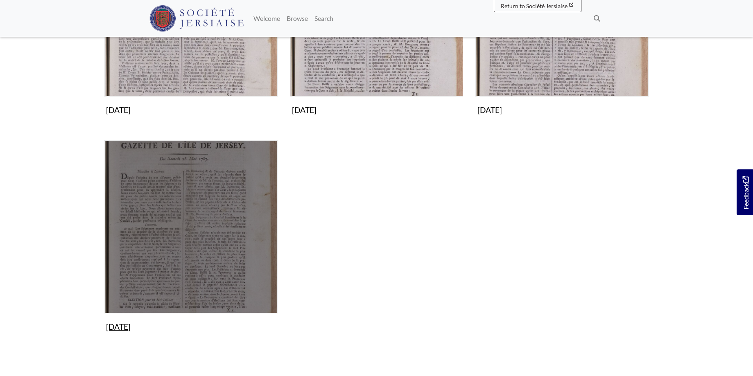
click at [182, 205] on img "Subcollection" at bounding box center [190, 226] width 173 height 173
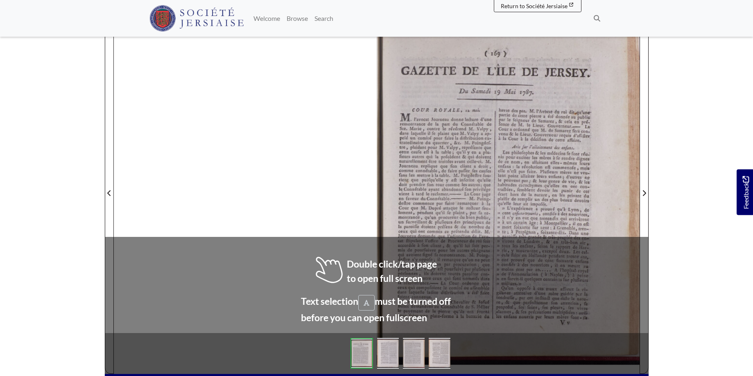
scroll to position [127, 0]
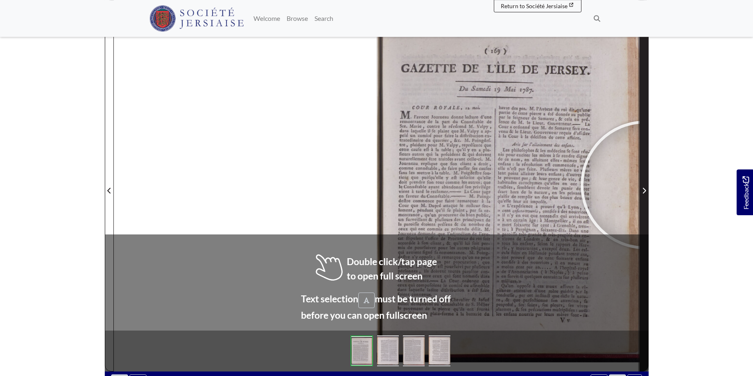
click at [644, 185] on span "Next Page" at bounding box center [644, 185] width 8 height 371
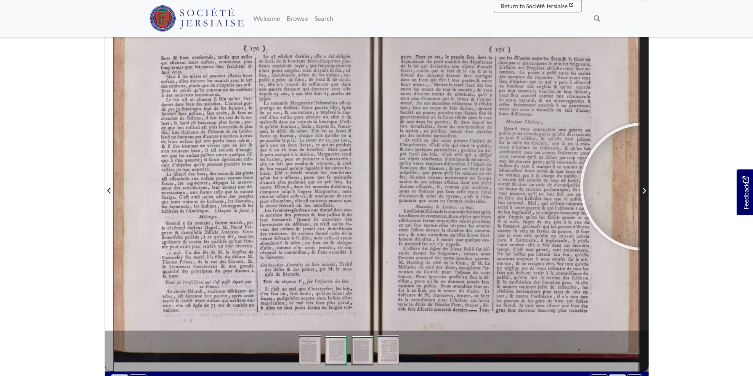
click at [644, 187] on span "Next Page" at bounding box center [644, 191] width 8 height 10
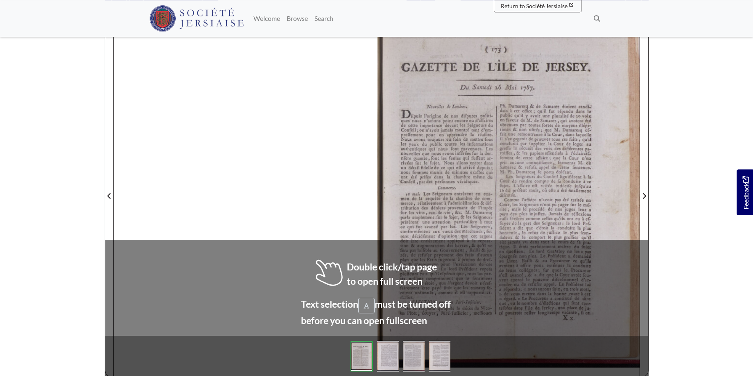
scroll to position [124, 0]
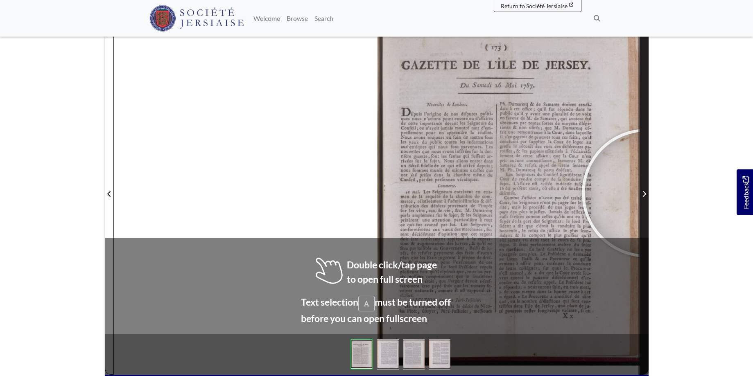
click at [646, 193] on span "Next Page" at bounding box center [644, 194] width 8 height 10
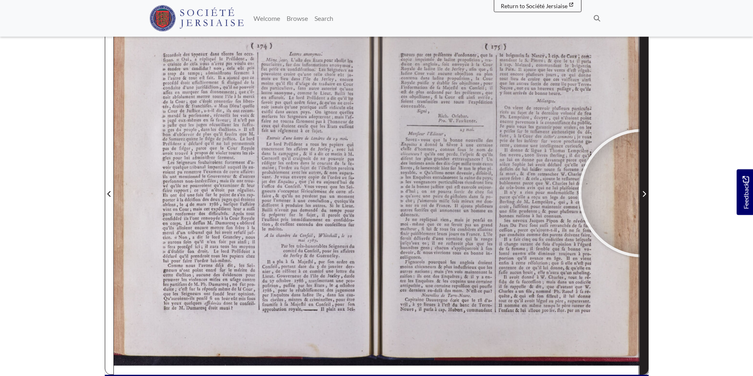
click at [642, 193] on icon "Next Page" at bounding box center [644, 194] width 4 height 7
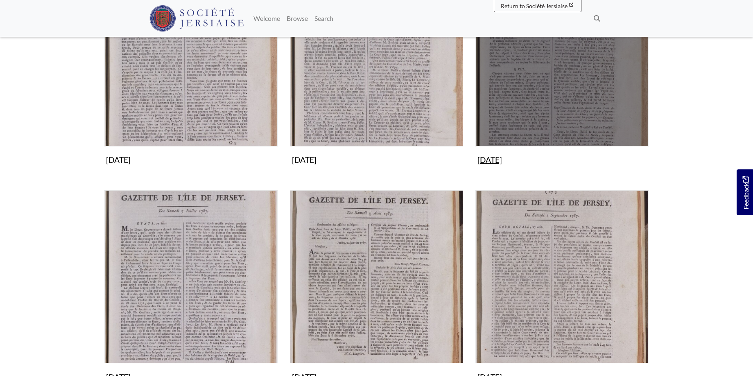
scroll to position [417, 0]
click at [550, 92] on img "Subcollection" at bounding box center [561, 59] width 173 height 173
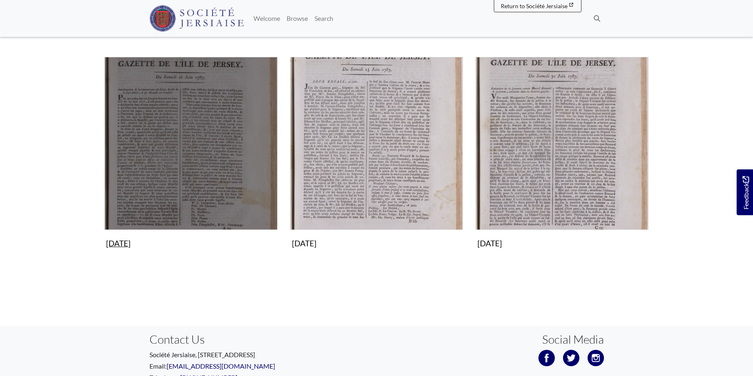
scroll to position [83, 0]
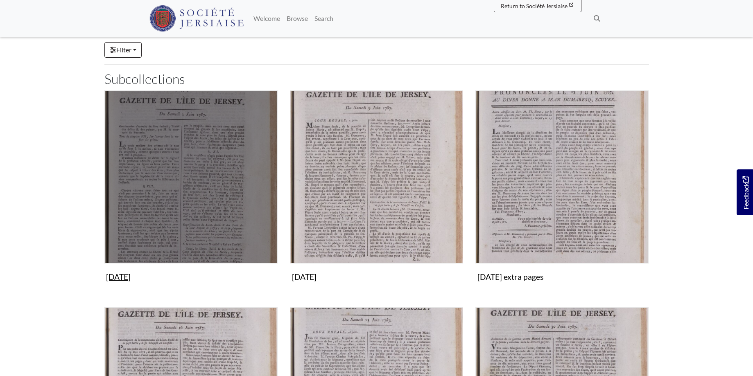
click at [193, 183] on img "Subcollection" at bounding box center [190, 176] width 173 height 173
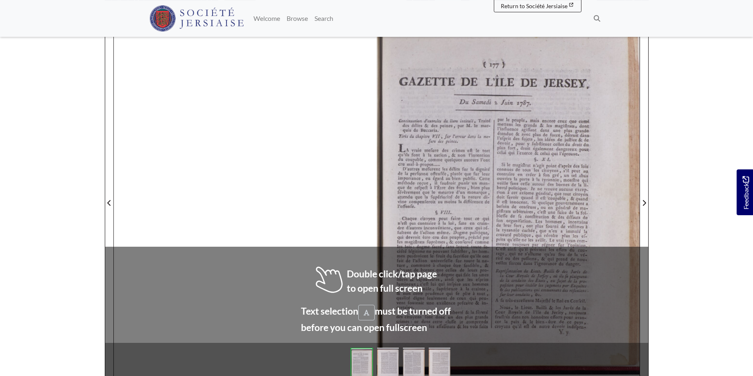
scroll to position [124, 0]
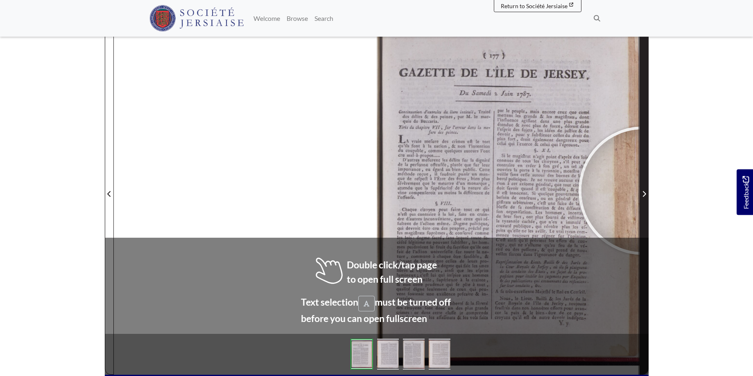
click at [642, 191] on span "Next Page" at bounding box center [644, 194] width 8 height 10
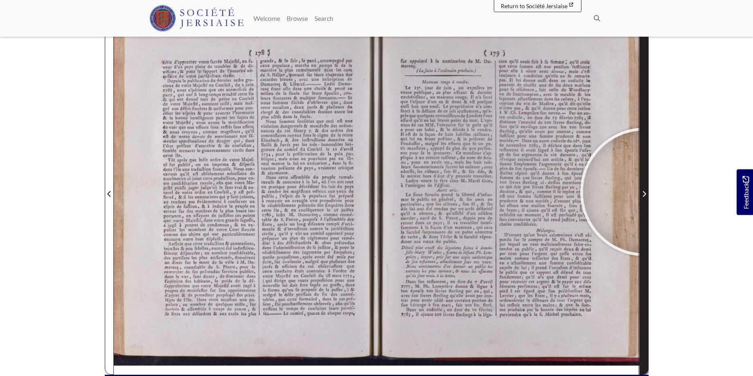
click at [644, 192] on icon "Next Page" at bounding box center [644, 194] width 4 height 7
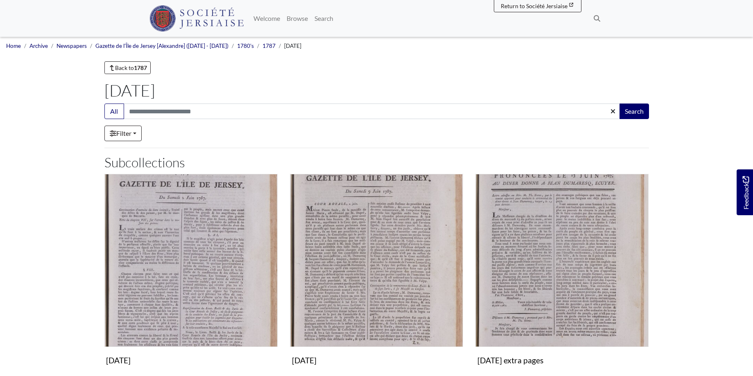
scroll to position [83, 0]
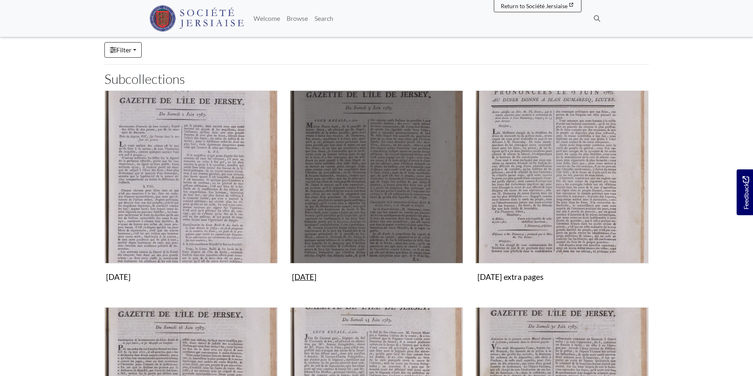
click at [369, 124] on img "Subcollection" at bounding box center [376, 176] width 173 height 173
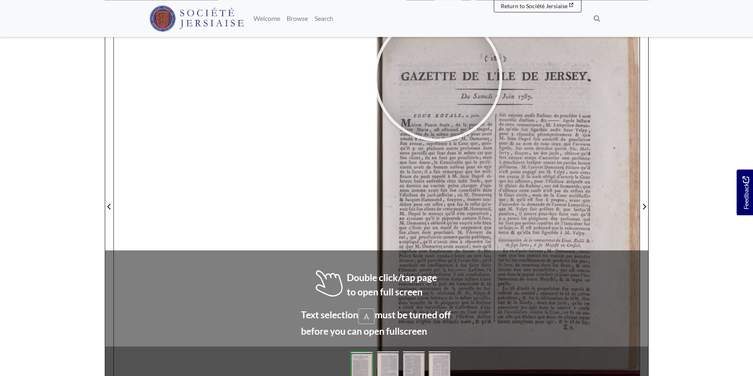
scroll to position [117, 0]
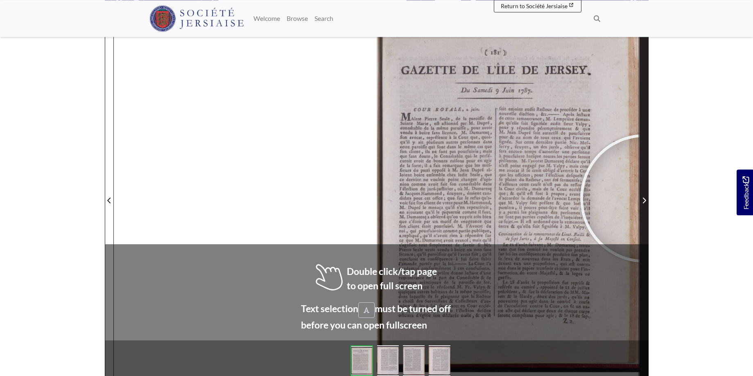
click at [644, 198] on icon "Next Page" at bounding box center [644, 200] width 4 height 7
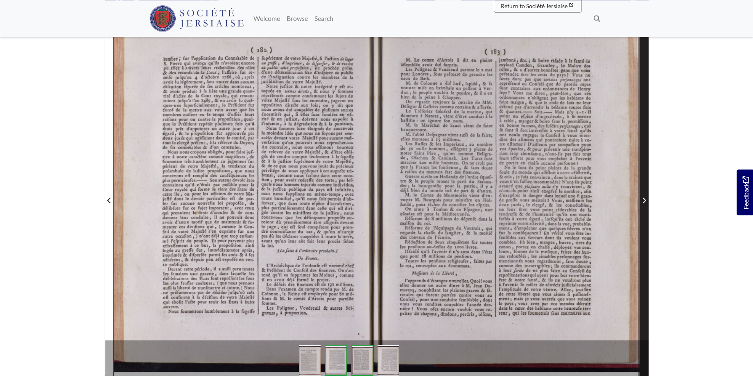
click at [644, 198] on icon "Next Page" at bounding box center [644, 200] width 4 height 7
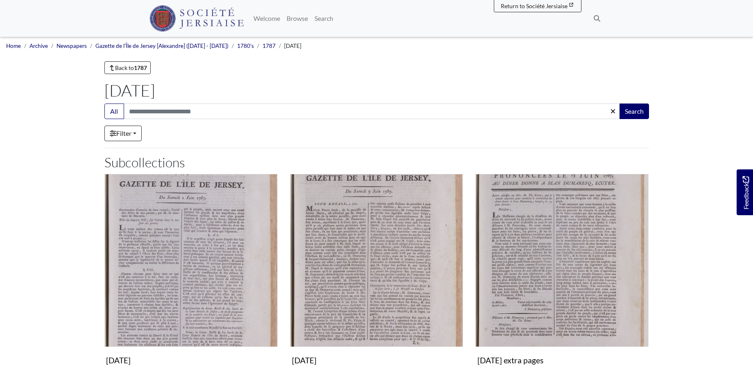
scroll to position [83, 0]
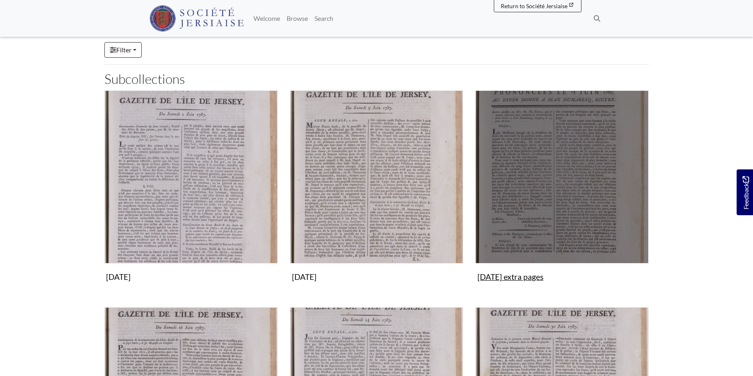
click at [572, 144] on img "Subcollection" at bounding box center [561, 176] width 173 height 173
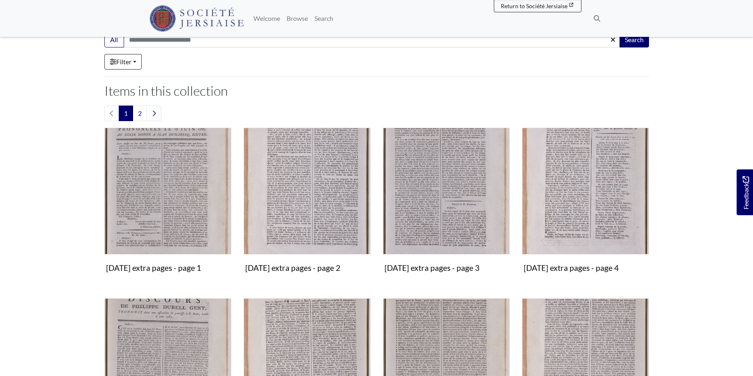
scroll to position [27, 0]
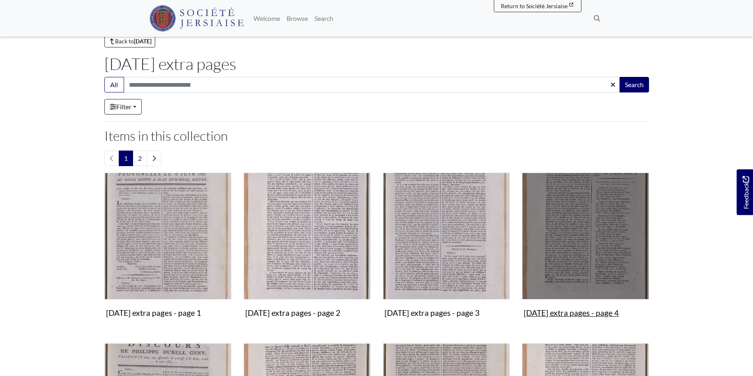
click at [573, 221] on img "Items in this Collection" at bounding box center [585, 236] width 127 height 127
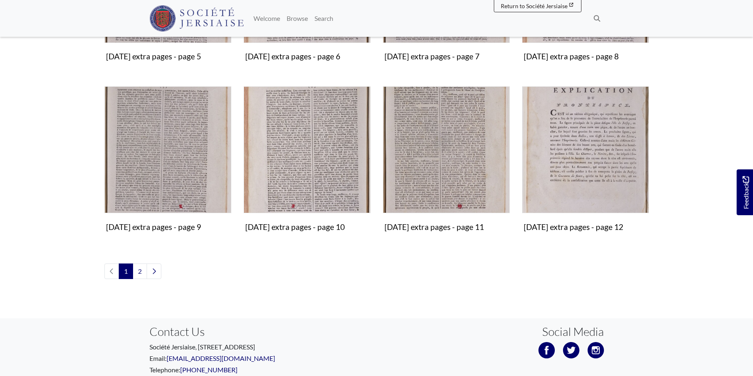
scroll to position [486, 0]
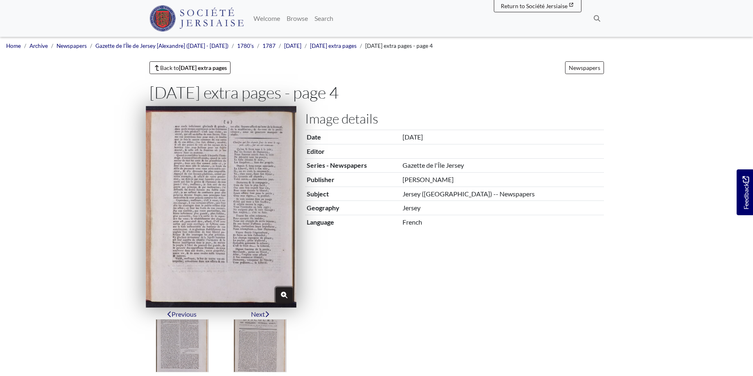
click at [282, 290] on button "Zoom" at bounding box center [283, 295] width 17 height 16
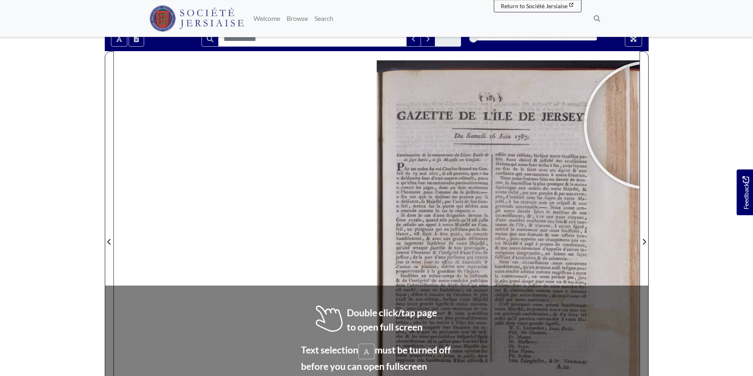
scroll to position [77, 0]
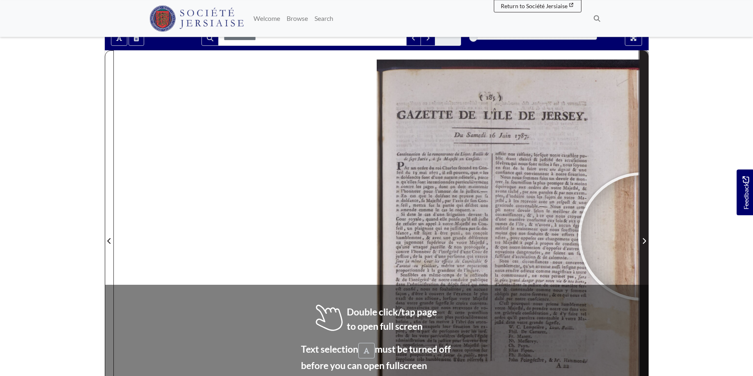
click at [642, 237] on span "Next Page" at bounding box center [644, 241] width 8 height 10
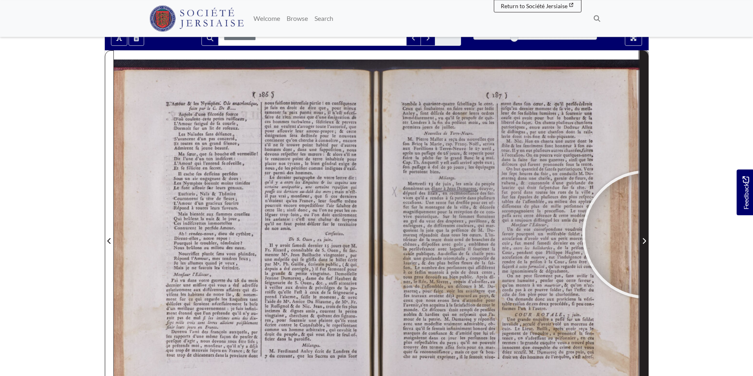
click at [646, 234] on span "Next Page" at bounding box center [644, 236] width 8 height 371
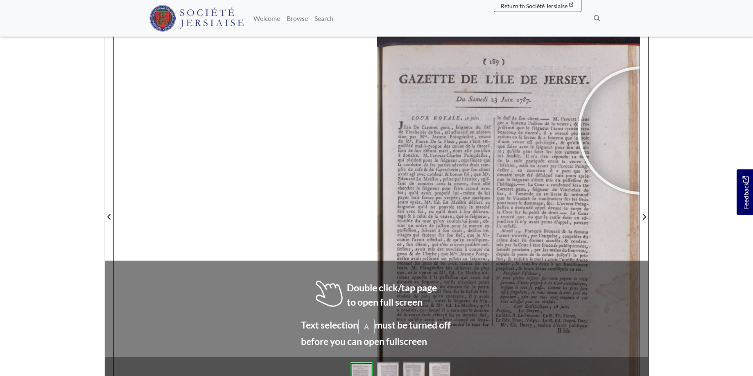
scroll to position [125, 0]
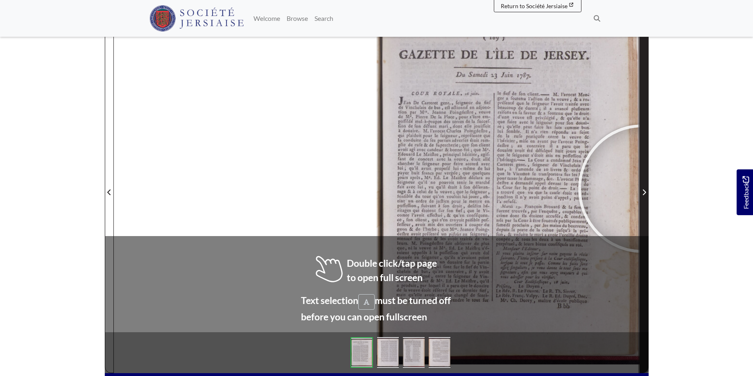
click at [642, 189] on span "Next Page" at bounding box center [644, 192] width 8 height 10
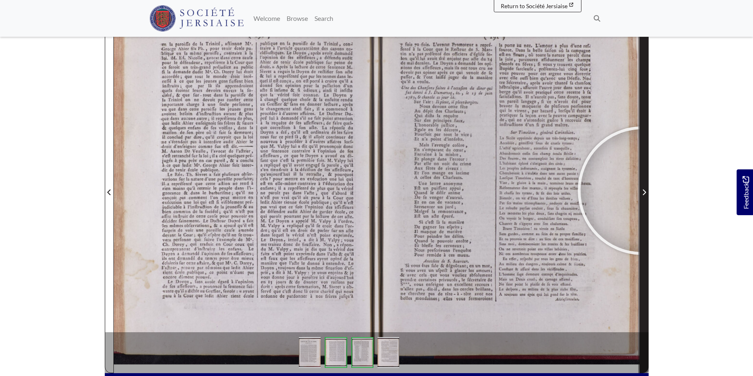
click at [642, 191] on icon "Next Page" at bounding box center [644, 192] width 4 height 7
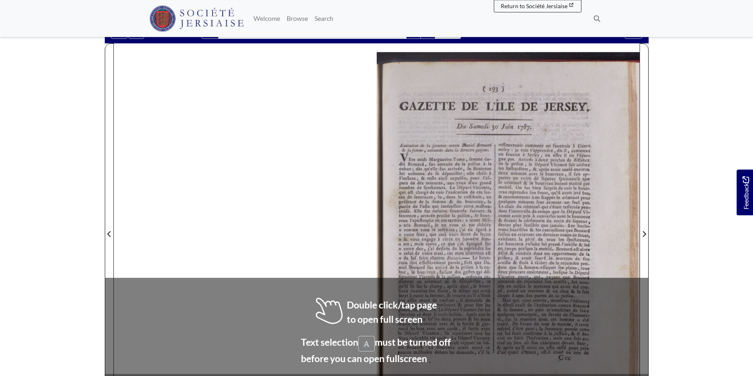
scroll to position [97, 0]
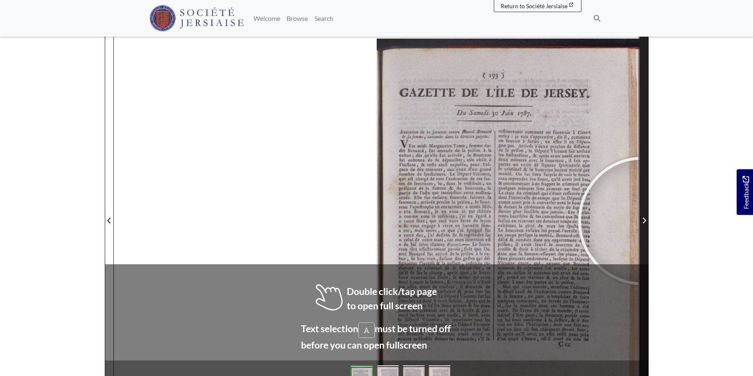
click at [642, 221] on icon "Next Page" at bounding box center [644, 220] width 4 height 7
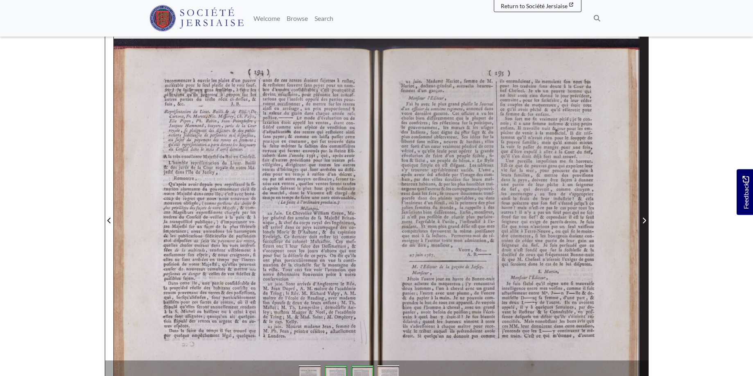
click at [642, 221] on icon "Next Page" at bounding box center [644, 220] width 4 height 7
